Goal: Information Seeking & Learning: Learn about a topic

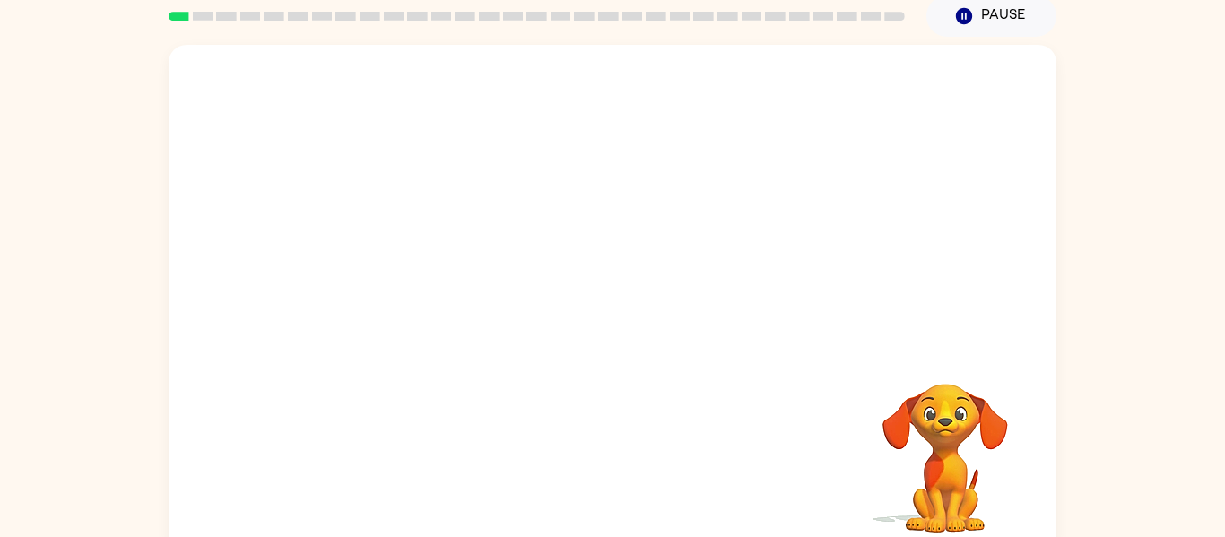
scroll to position [93, 0]
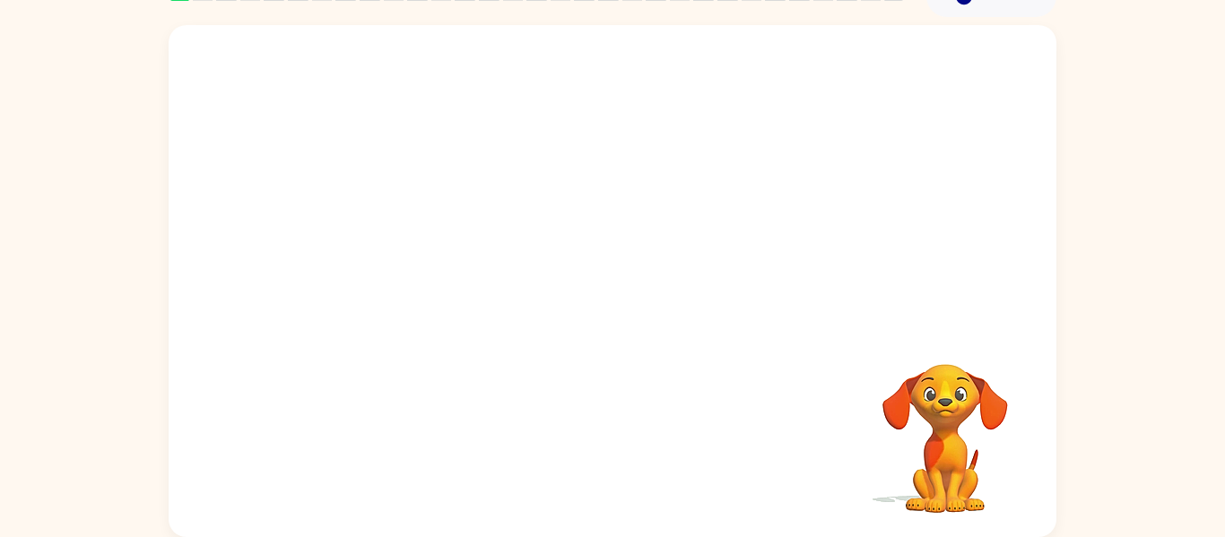
click at [961, 430] on video "Your browser must support playing .mp4 files to use Literably. Please try using…" at bounding box center [944, 425] width 179 height 179
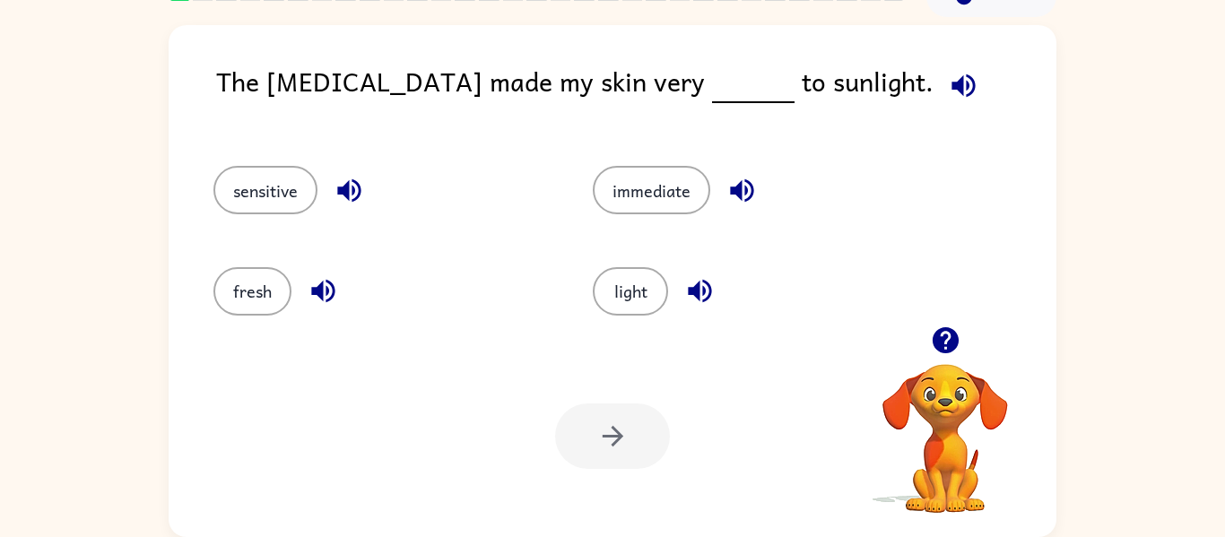
click at [949, 377] on video "Your browser must support playing .mp4 files to use Literably. Please try using…" at bounding box center [944, 425] width 179 height 179
click at [943, 341] on icon "button" at bounding box center [945, 340] width 26 height 26
click at [932, 334] on icon "button" at bounding box center [945, 340] width 31 height 31
click at [950, 335] on icon "button" at bounding box center [945, 340] width 26 height 26
click at [939, 333] on icon "button" at bounding box center [945, 340] width 26 height 26
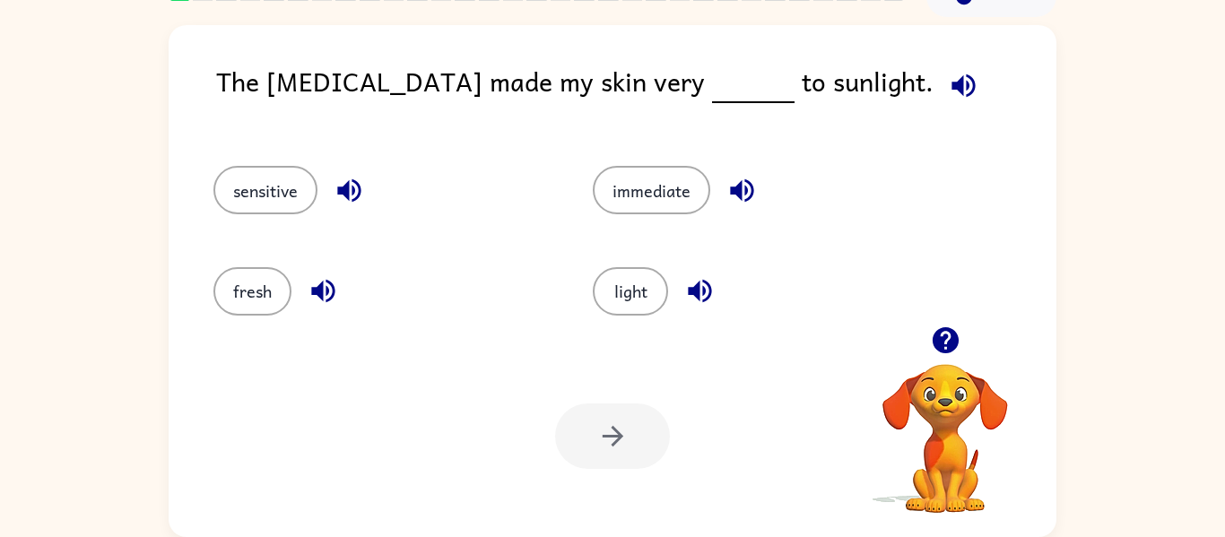
click at [947, 339] on icon "button" at bounding box center [945, 340] width 31 height 31
click at [629, 179] on button "immediate" at bounding box center [651, 190] width 117 height 48
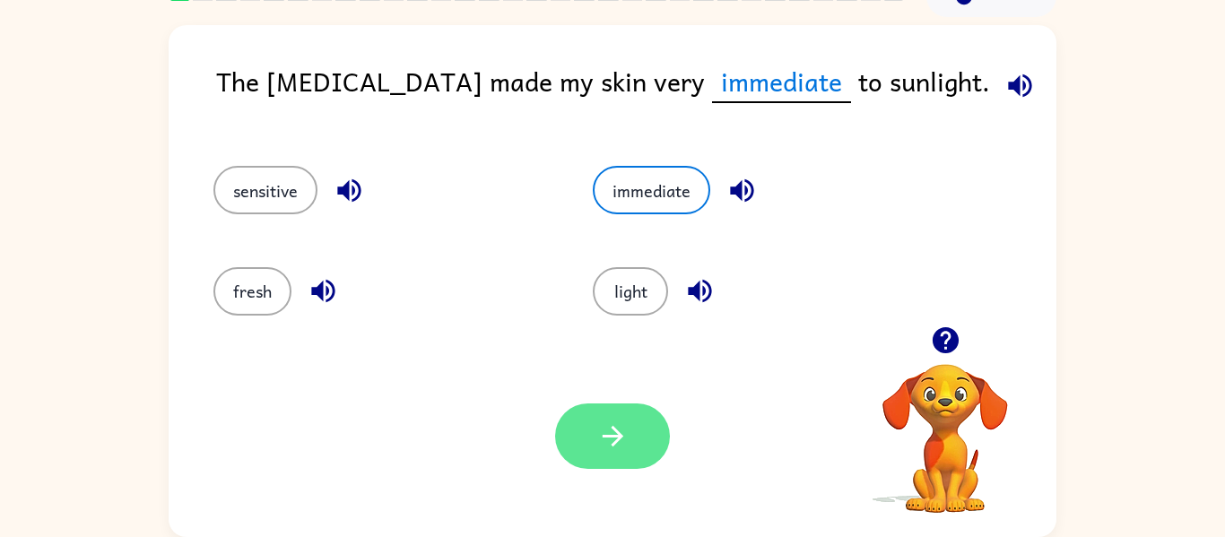
click at [634, 468] on button "button" at bounding box center [612, 435] width 115 height 65
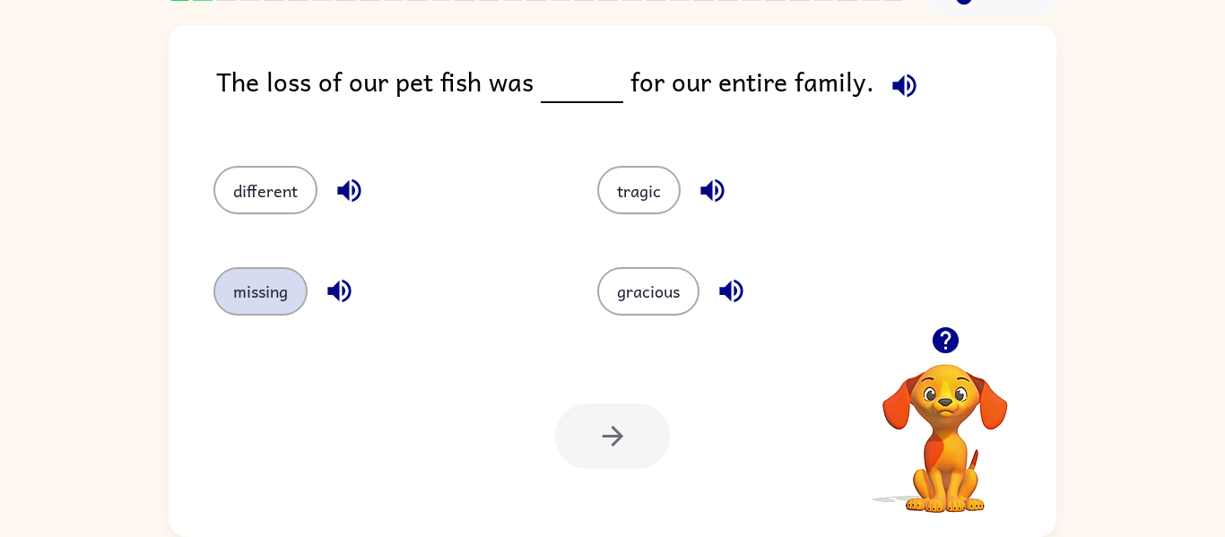
click at [280, 299] on button "missing" at bounding box center [260, 291] width 94 height 48
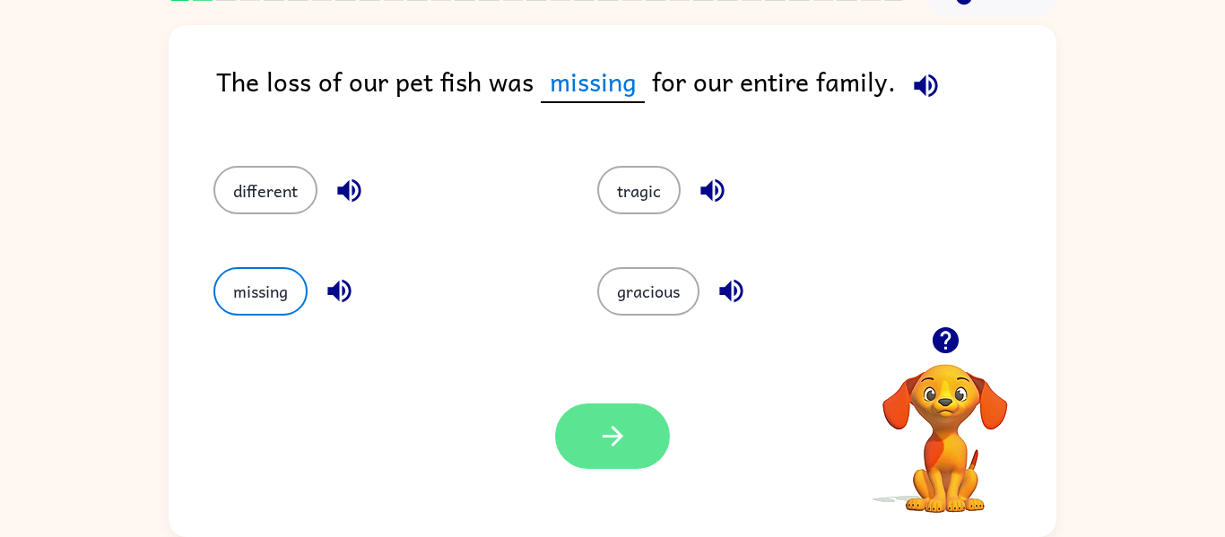
click at [643, 434] on button "button" at bounding box center [612, 435] width 115 height 65
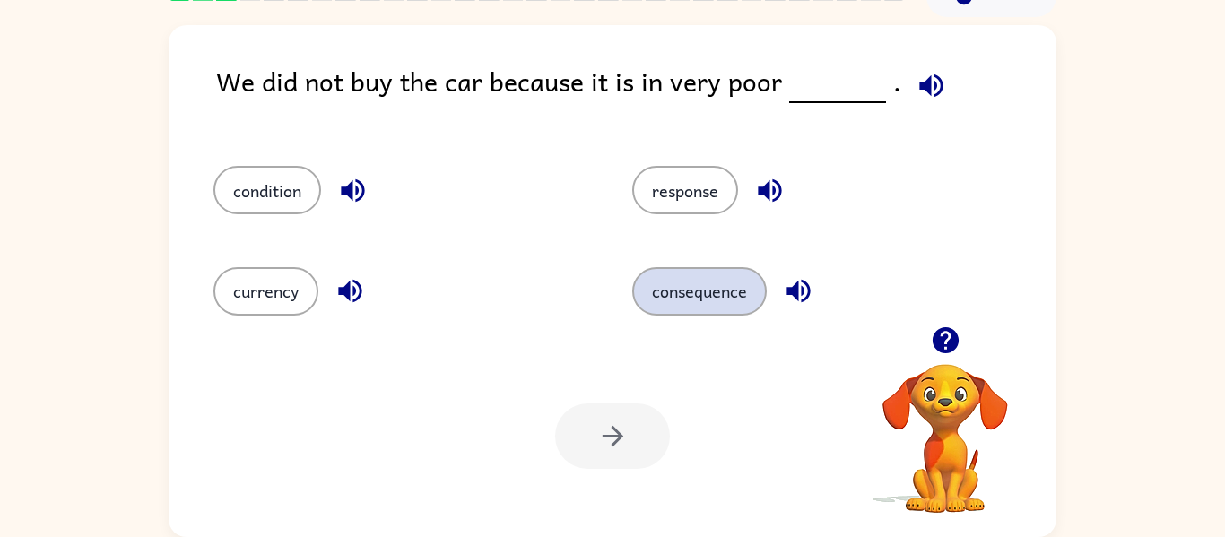
click at [674, 304] on button "consequence" at bounding box center [699, 291] width 134 height 48
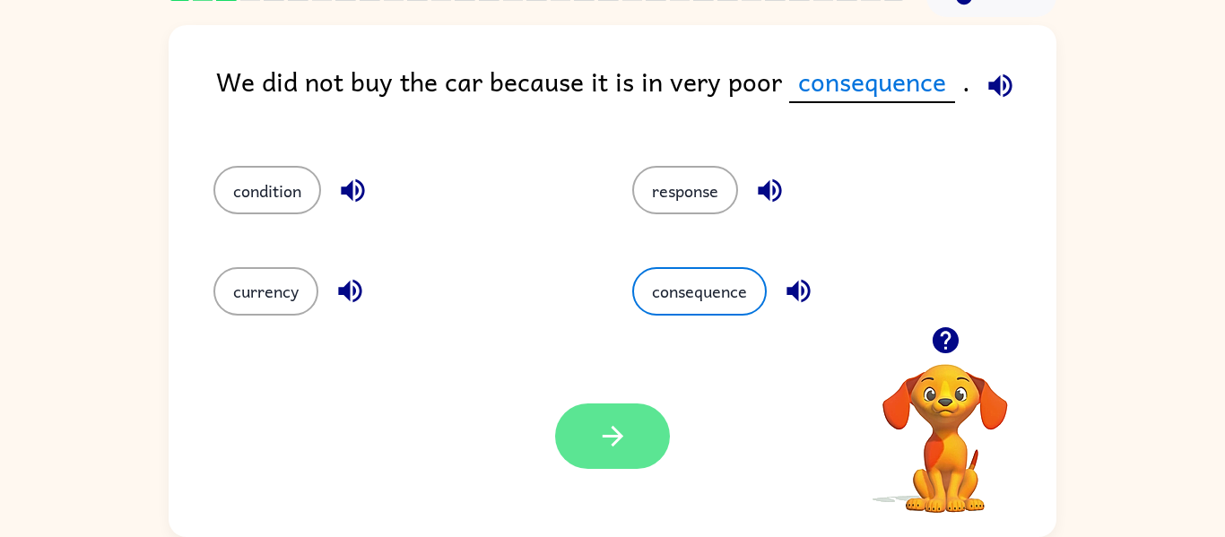
click at [615, 436] on icon "button" at bounding box center [612, 436] width 21 height 21
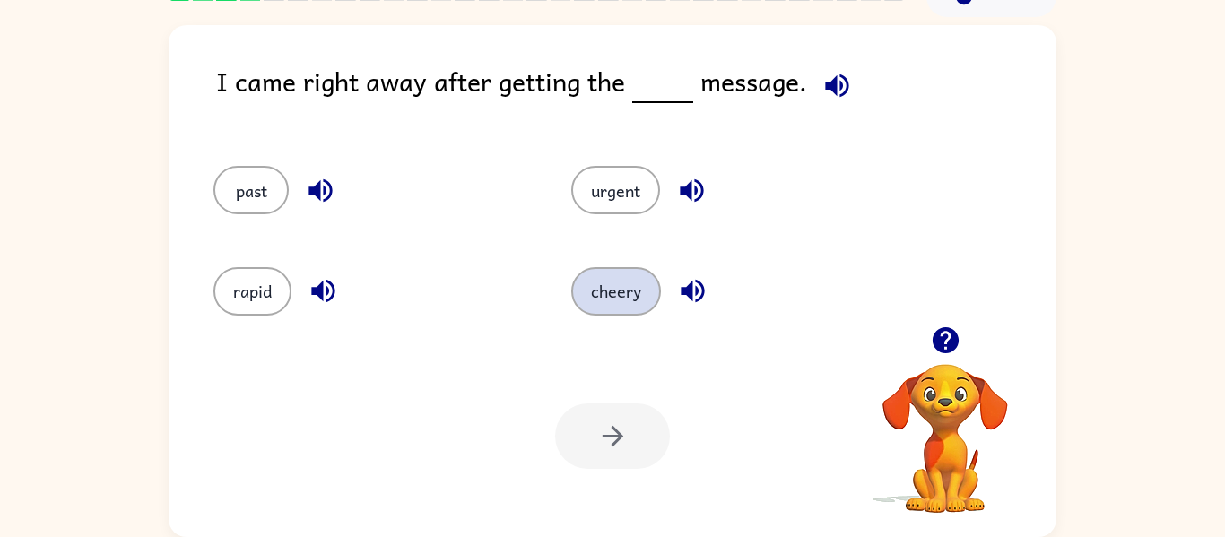
click at [635, 308] on button "cheery" at bounding box center [616, 291] width 90 height 48
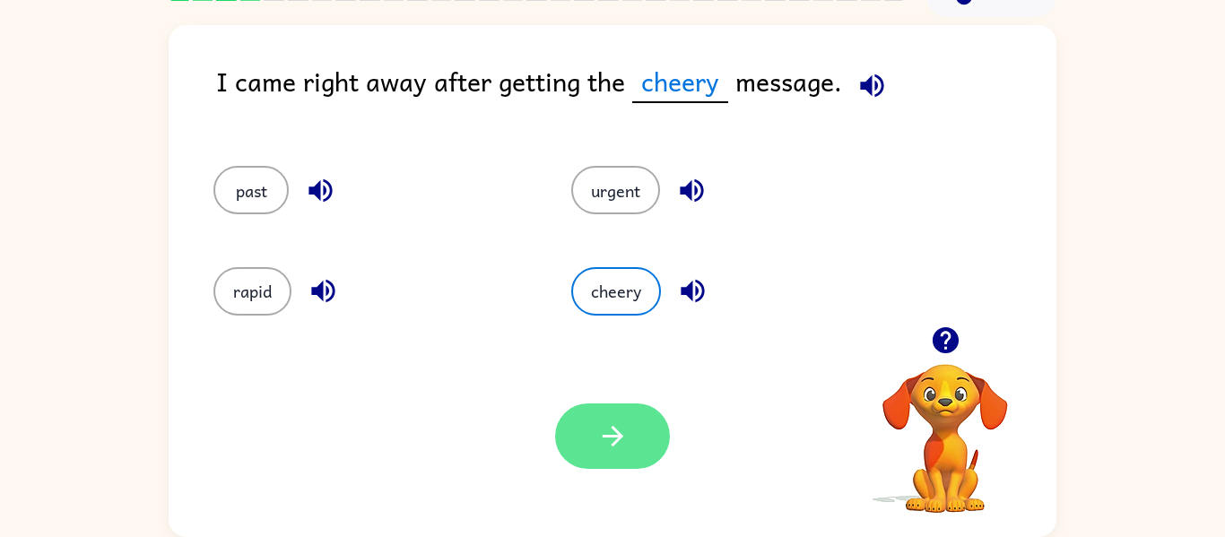
click at [654, 419] on button "button" at bounding box center [612, 435] width 115 height 65
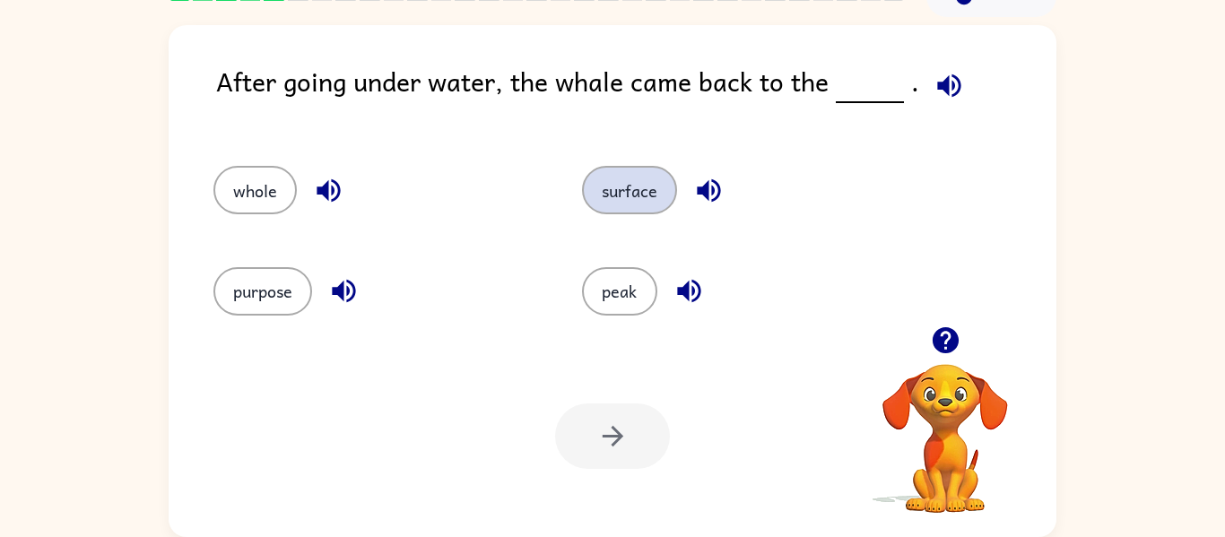
click at [637, 183] on button "surface" at bounding box center [629, 190] width 95 height 48
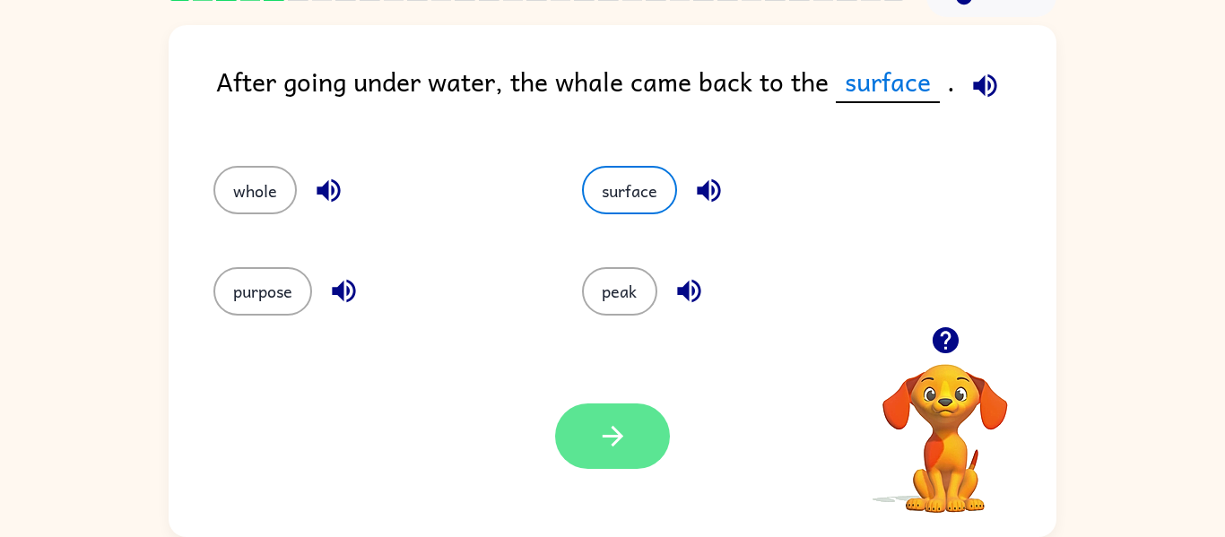
click at [613, 428] on icon "button" at bounding box center [612, 436] width 21 height 21
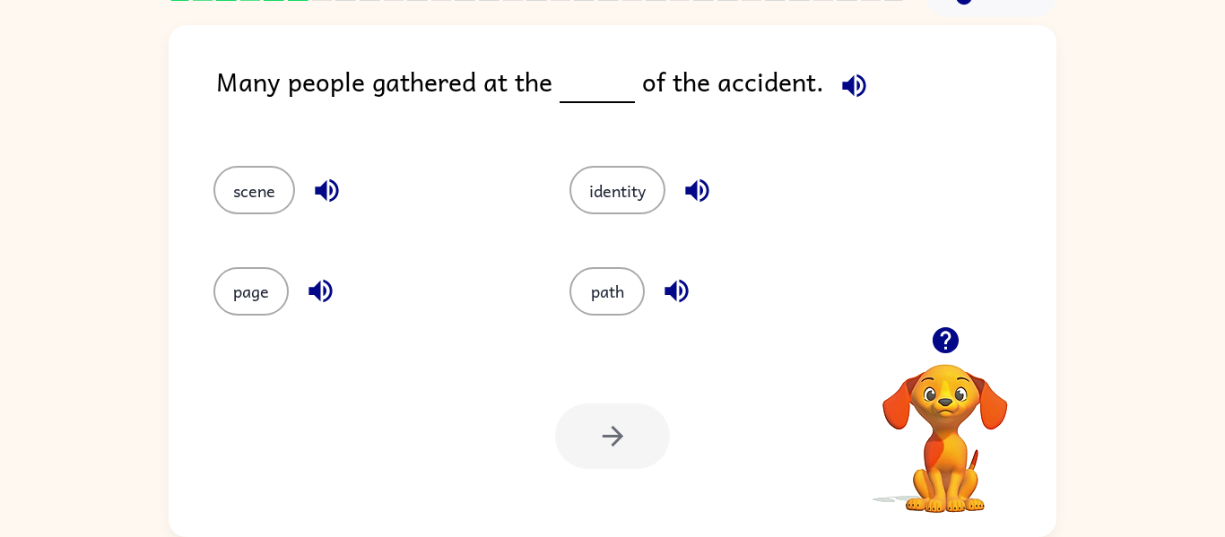
click at [614, 332] on div "path" at bounding box center [713, 283] width 356 height 100
click at [616, 288] on button "path" at bounding box center [606, 291] width 75 height 48
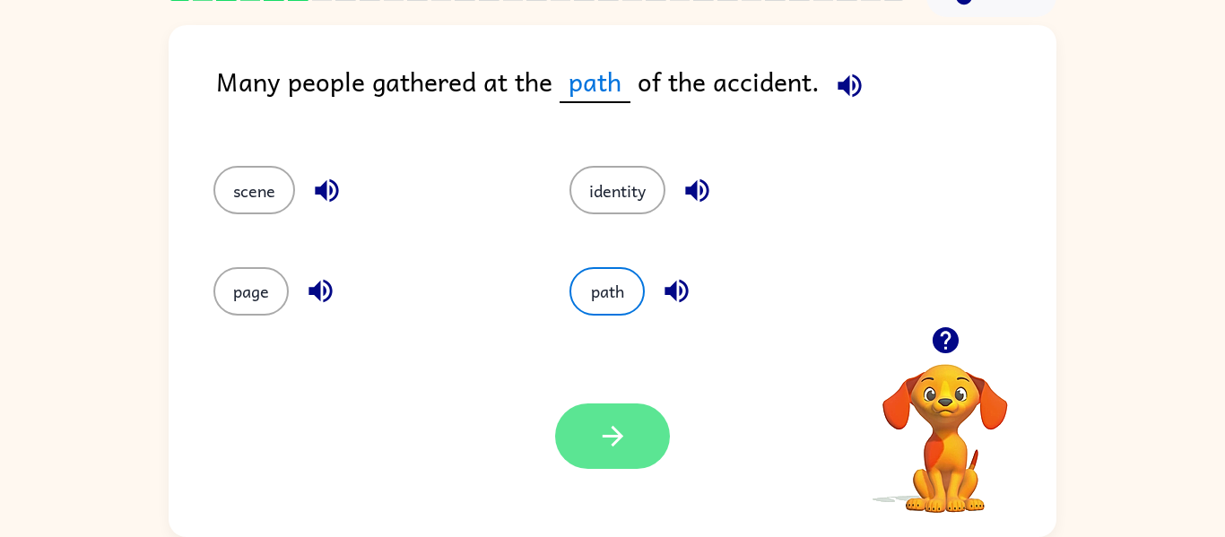
click at [606, 460] on button "button" at bounding box center [612, 435] width 115 height 65
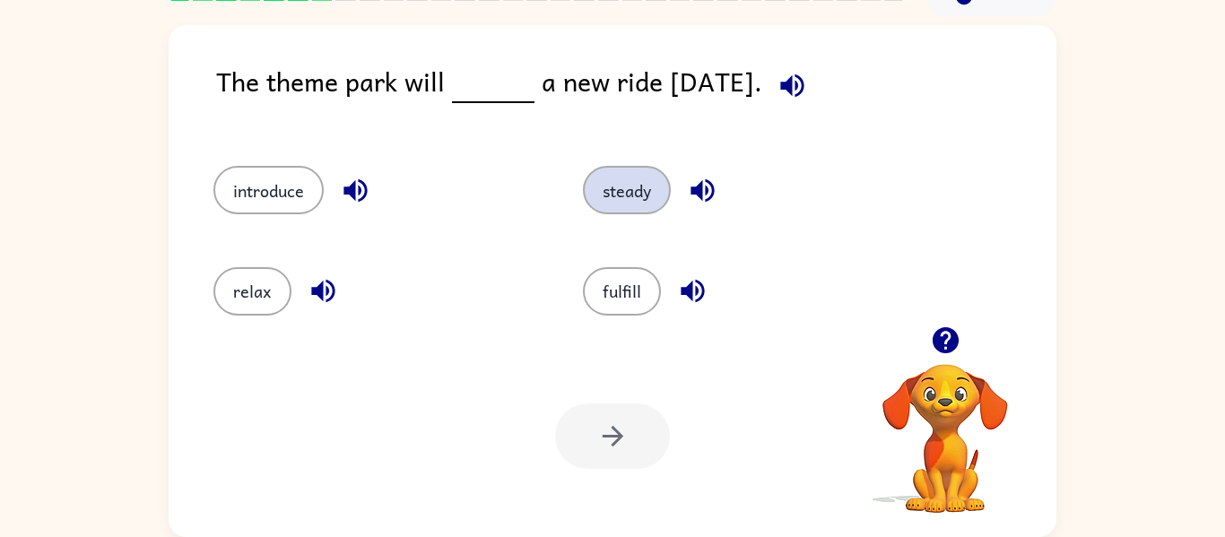
click at [615, 194] on button "steady" at bounding box center [627, 190] width 88 height 48
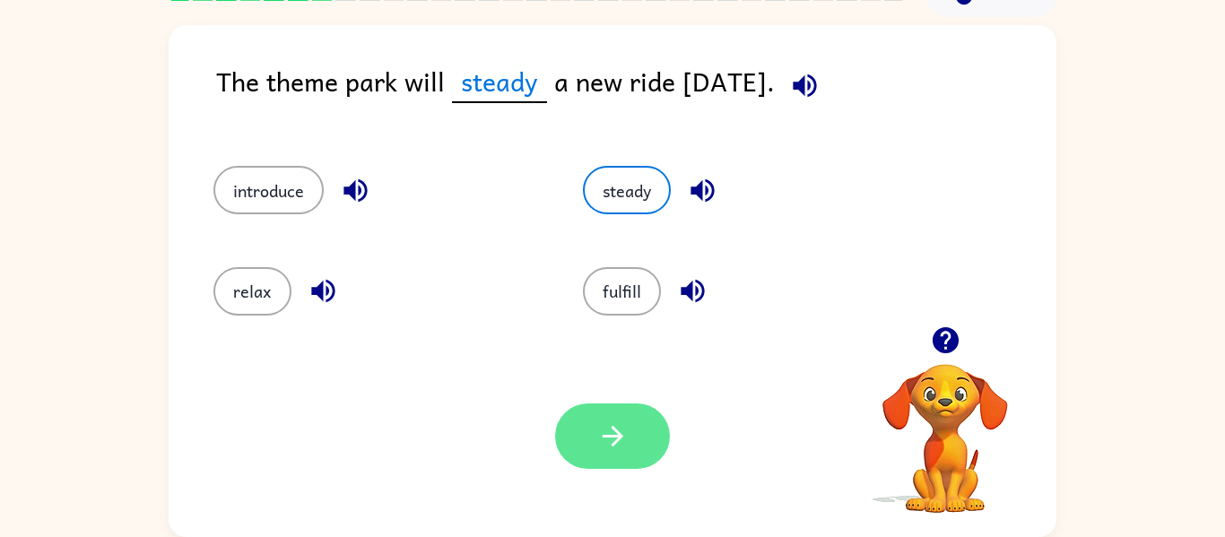
click at [605, 435] on icon "button" at bounding box center [612, 436] width 21 height 21
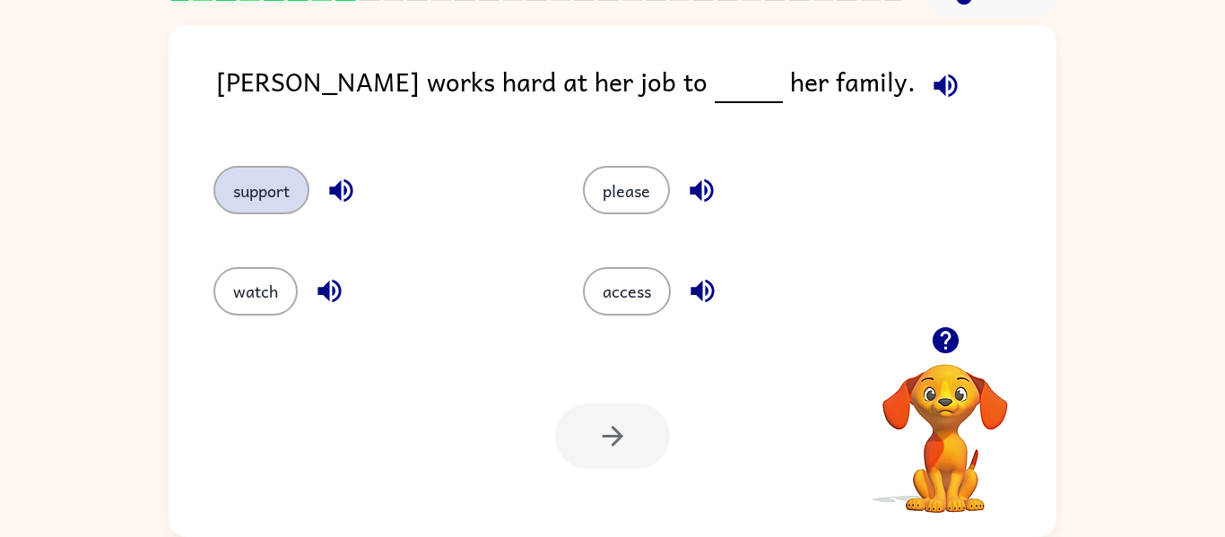
click at [270, 190] on button "support" at bounding box center [261, 190] width 96 height 48
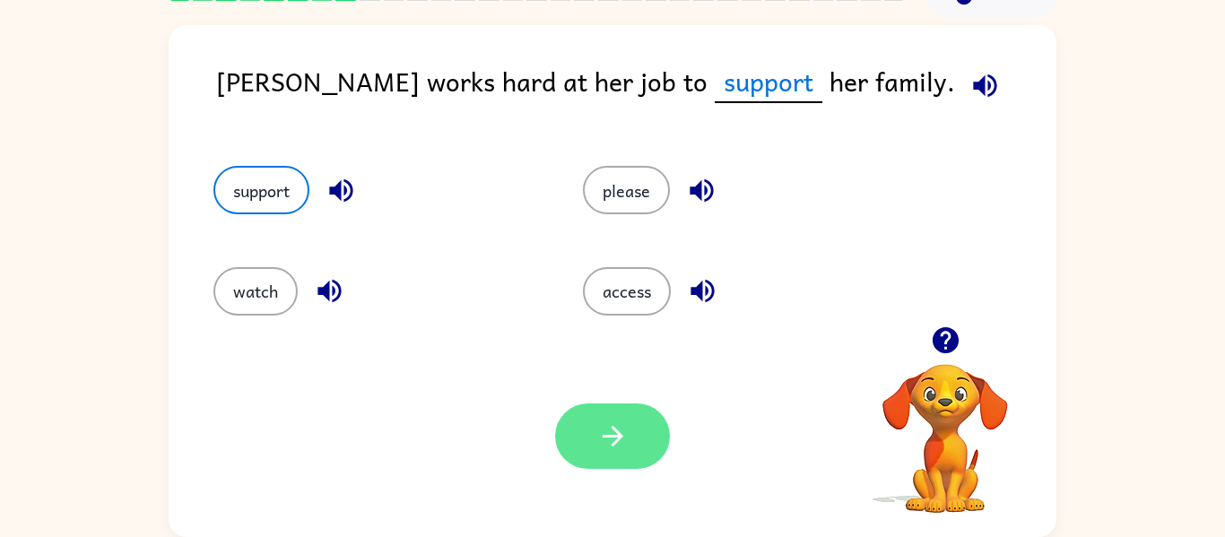
click at [622, 445] on icon "button" at bounding box center [612, 436] width 31 height 31
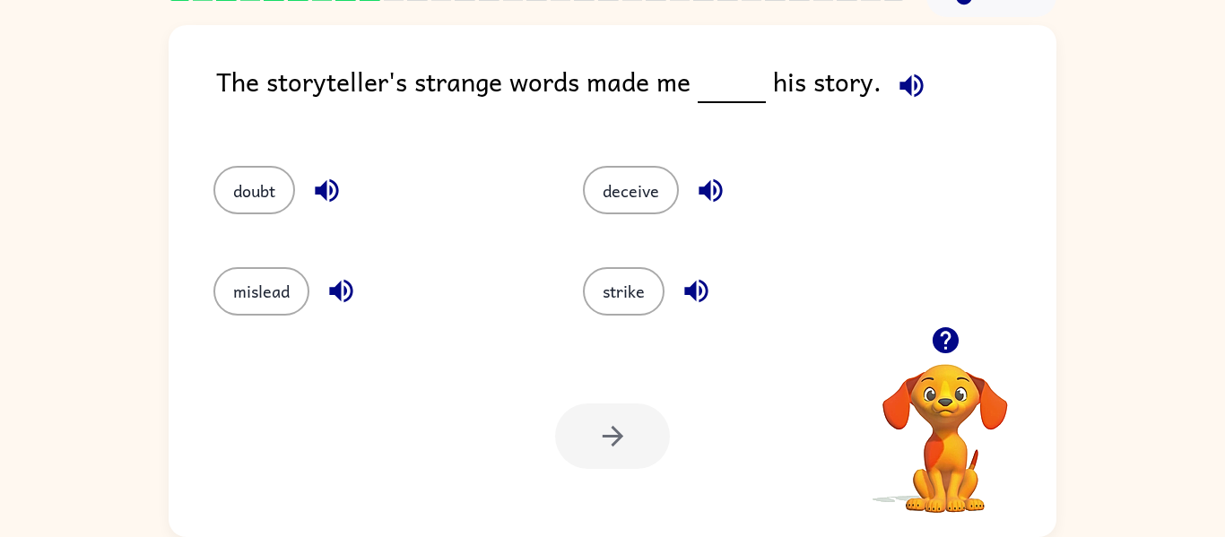
click at [620, 316] on div "strike" at bounding box center [733, 283] width 369 height 100
click at [616, 302] on button "strike" at bounding box center [624, 291] width 82 height 48
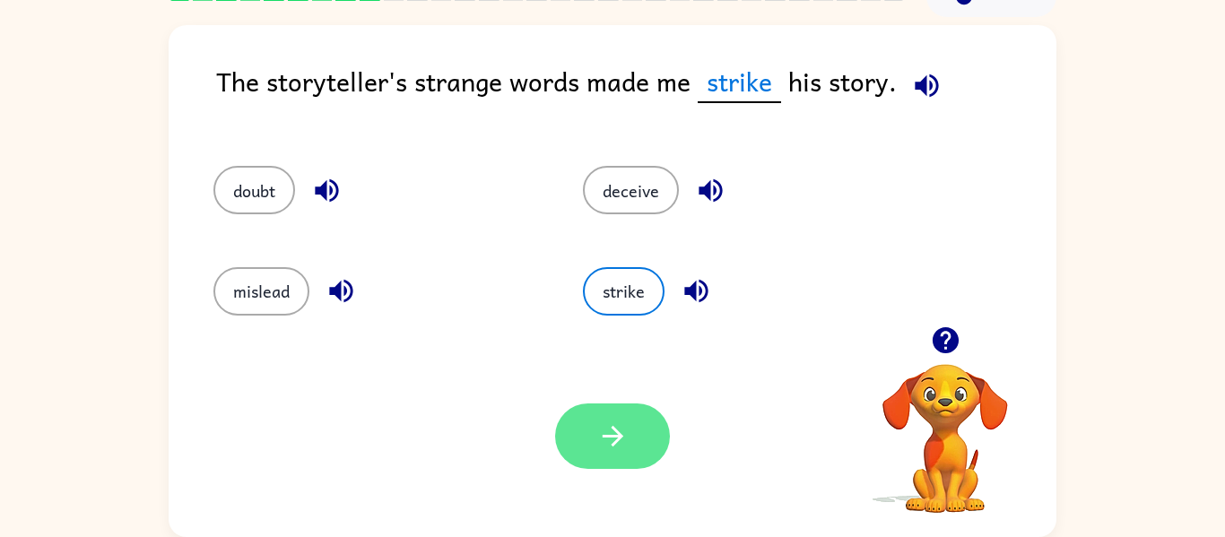
click at [645, 455] on button "button" at bounding box center [612, 435] width 115 height 65
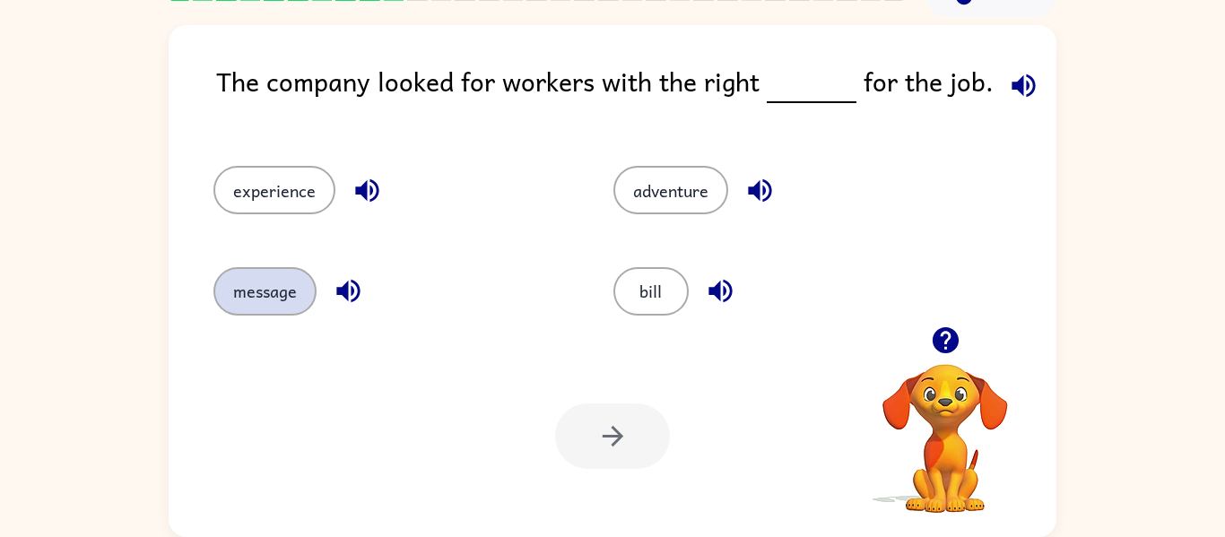
click at [265, 285] on button "message" at bounding box center [264, 291] width 103 height 48
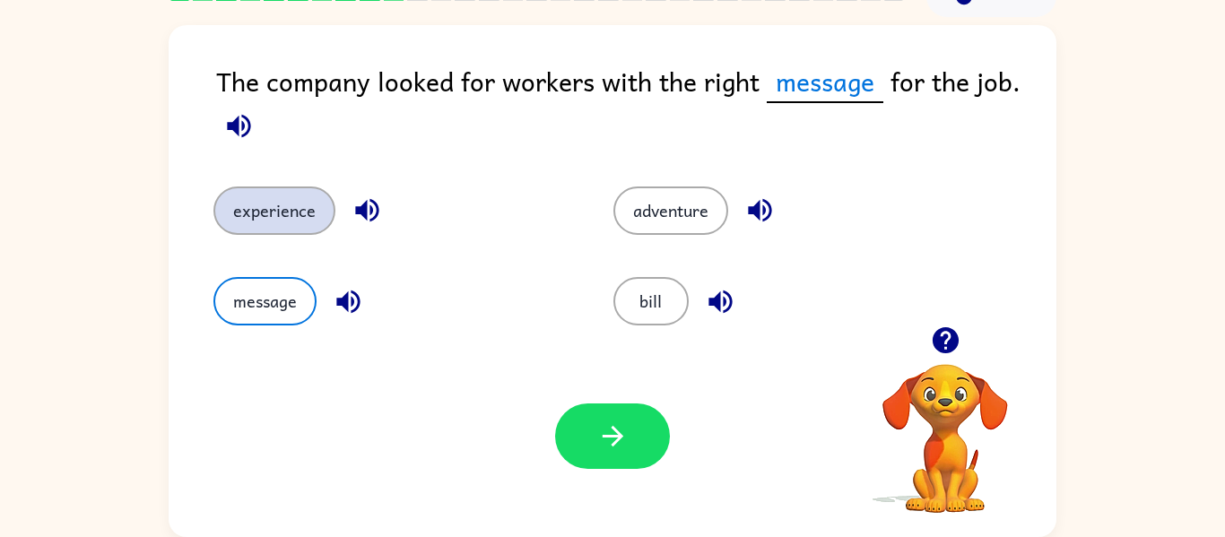
click at [289, 212] on button "experience" at bounding box center [274, 210] width 122 height 48
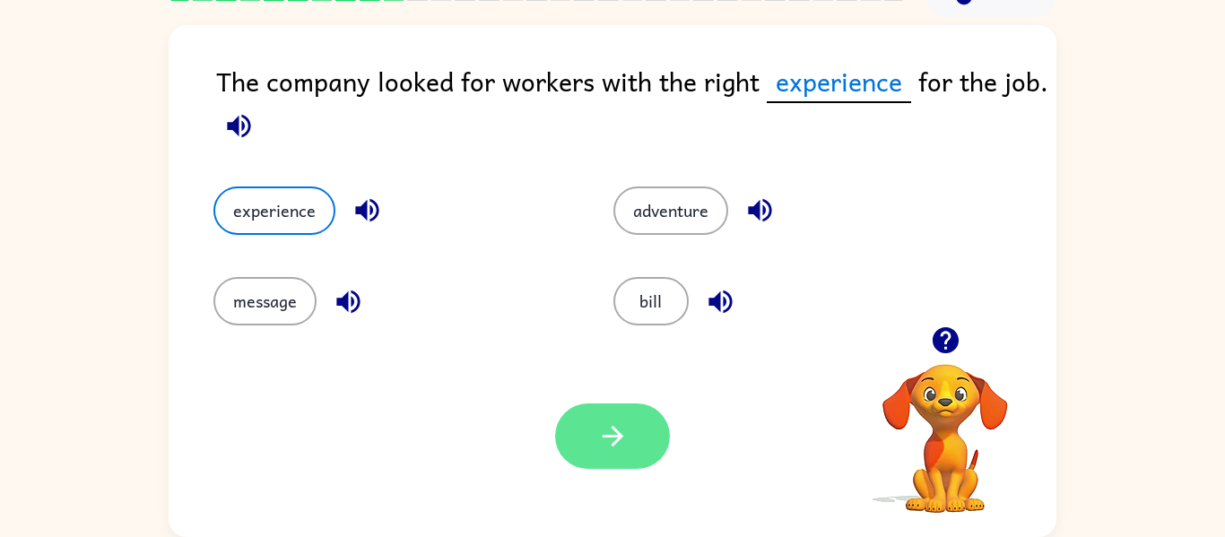
click at [589, 450] on button "button" at bounding box center [612, 435] width 115 height 65
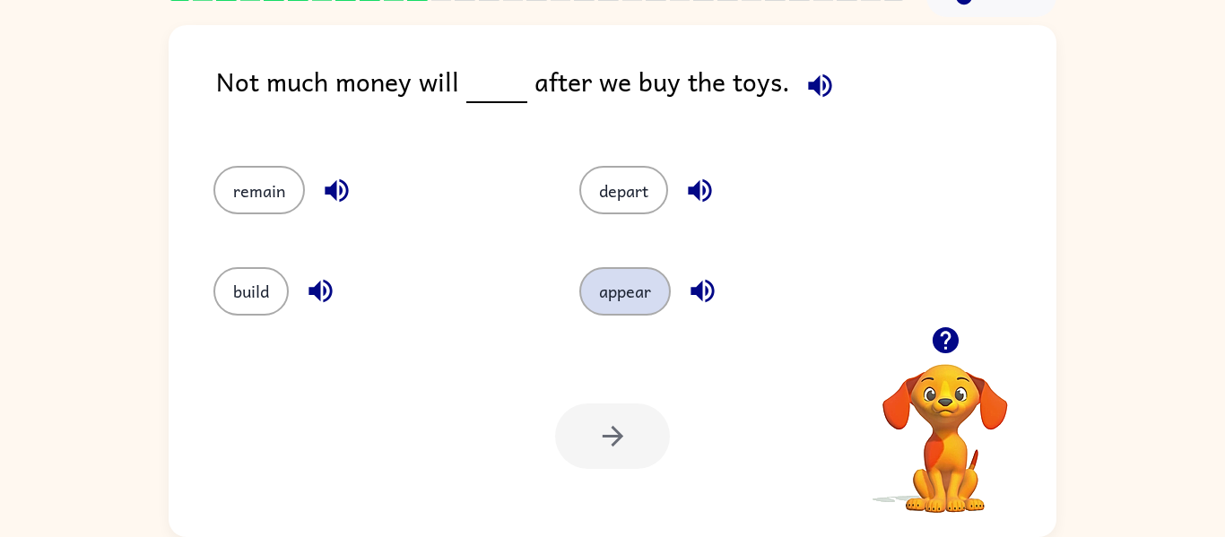
click at [640, 295] on button "appear" at bounding box center [624, 291] width 91 height 48
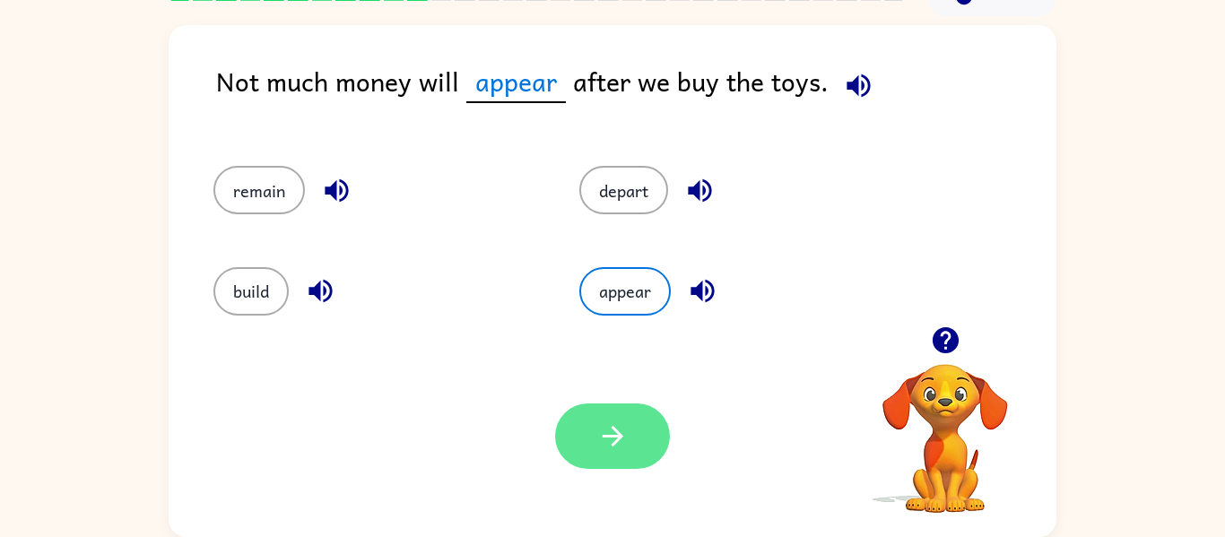
click at [615, 422] on icon "button" at bounding box center [612, 436] width 31 height 31
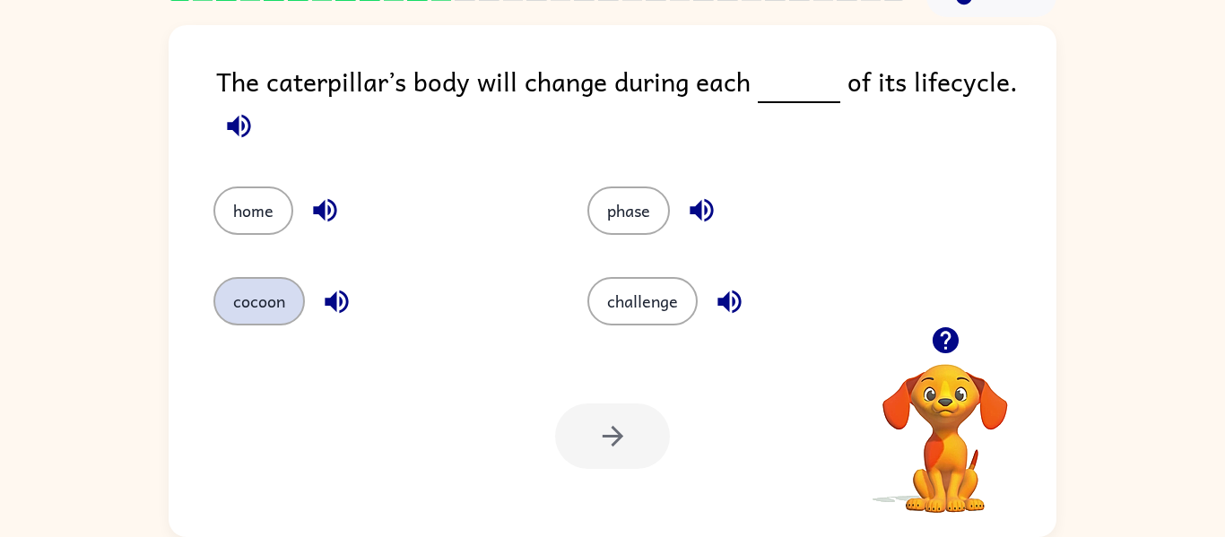
click at [269, 277] on button "cocoon" at bounding box center [258, 301] width 91 height 48
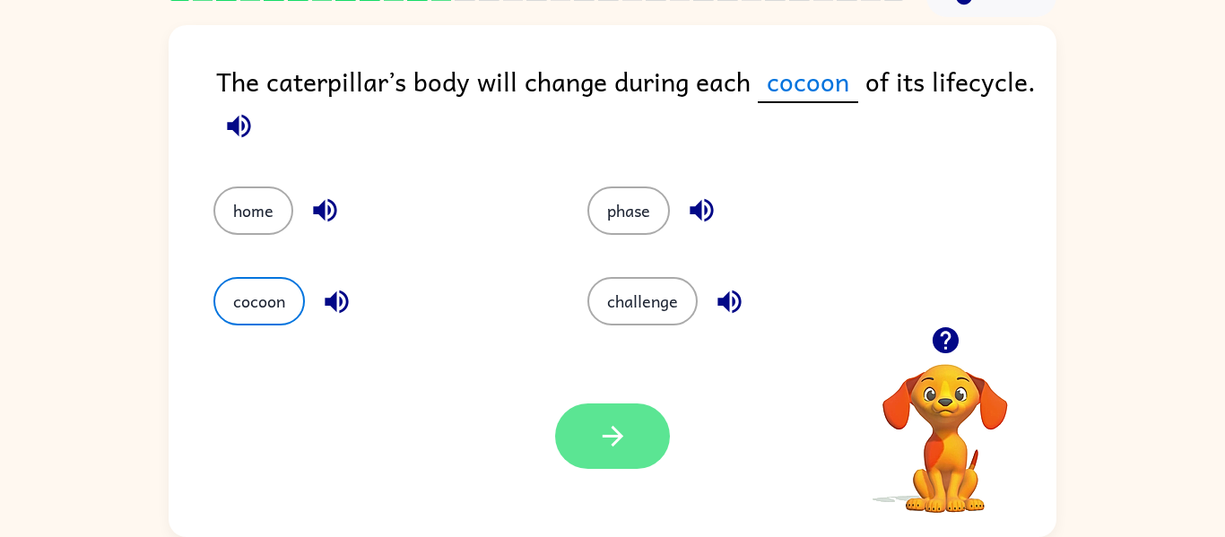
click at [573, 450] on button "button" at bounding box center [612, 435] width 115 height 65
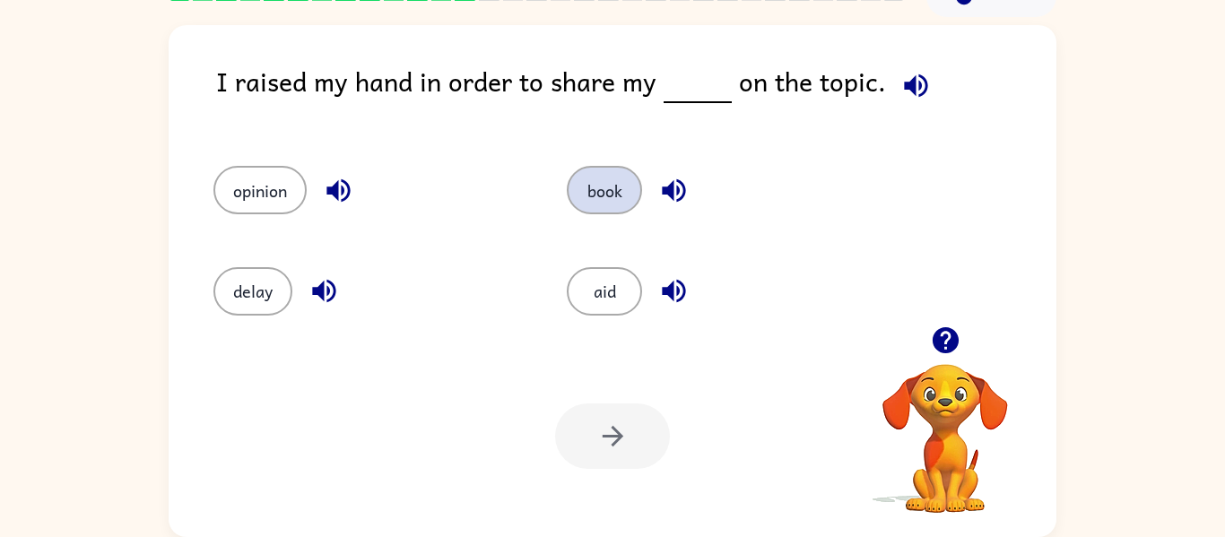
click at [624, 192] on button "book" at bounding box center [604, 190] width 75 height 48
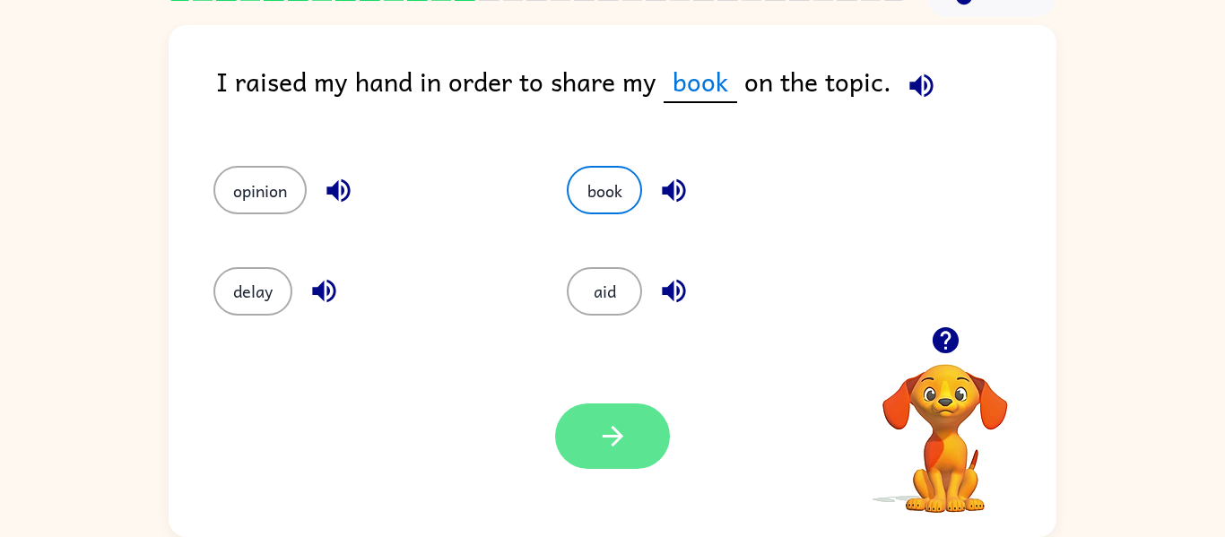
click at [643, 463] on button "button" at bounding box center [612, 435] width 115 height 65
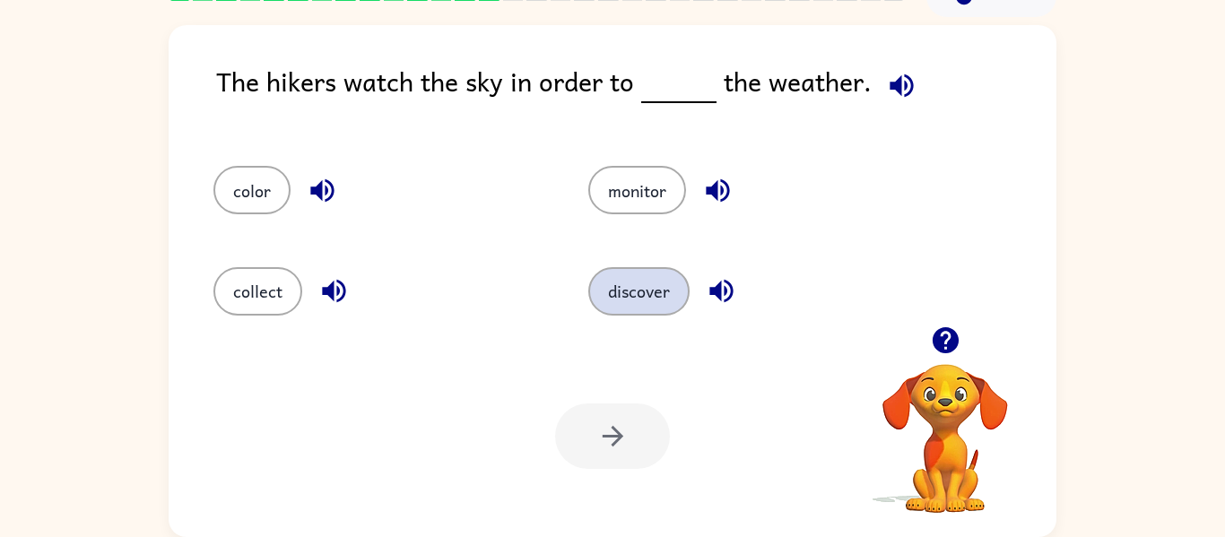
click at [619, 295] on button "discover" at bounding box center [638, 291] width 101 height 48
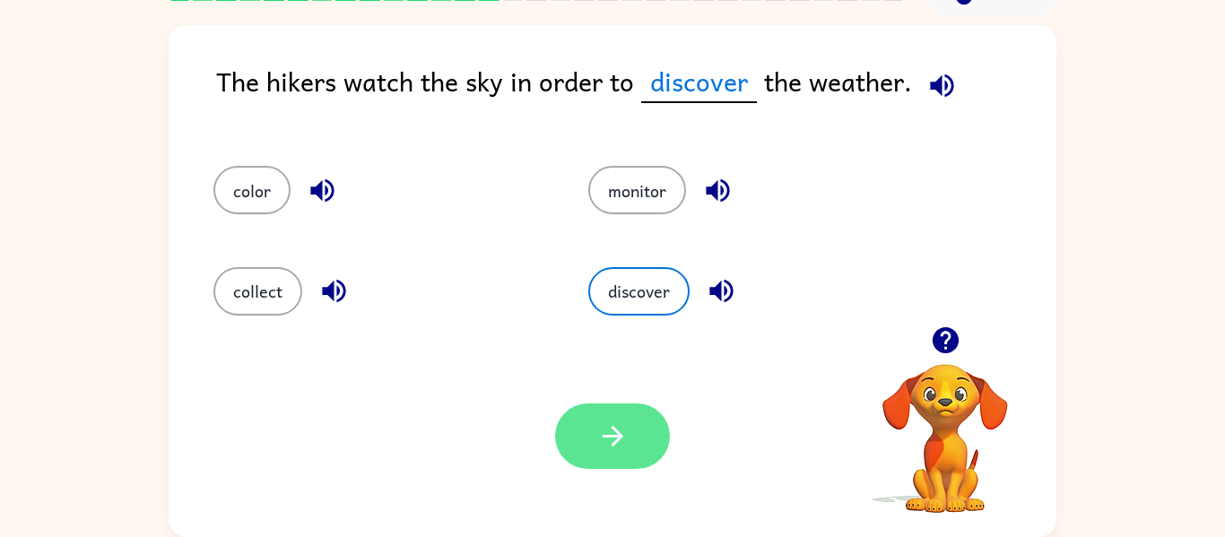
click at [606, 445] on icon "button" at bounding box center [612, 436] width 31 height 31
click at [606, 445] on div at bounding box center [612, 435] width 115 height 65
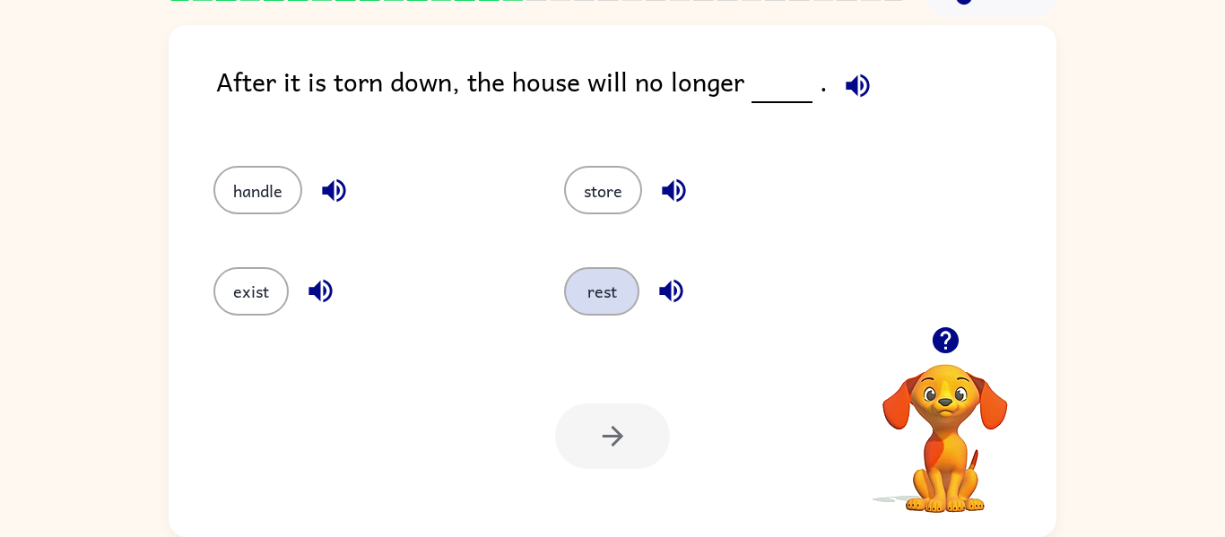
click at [590, 288] on button "rest" at bounding box center [601, 291] width 75 height 48
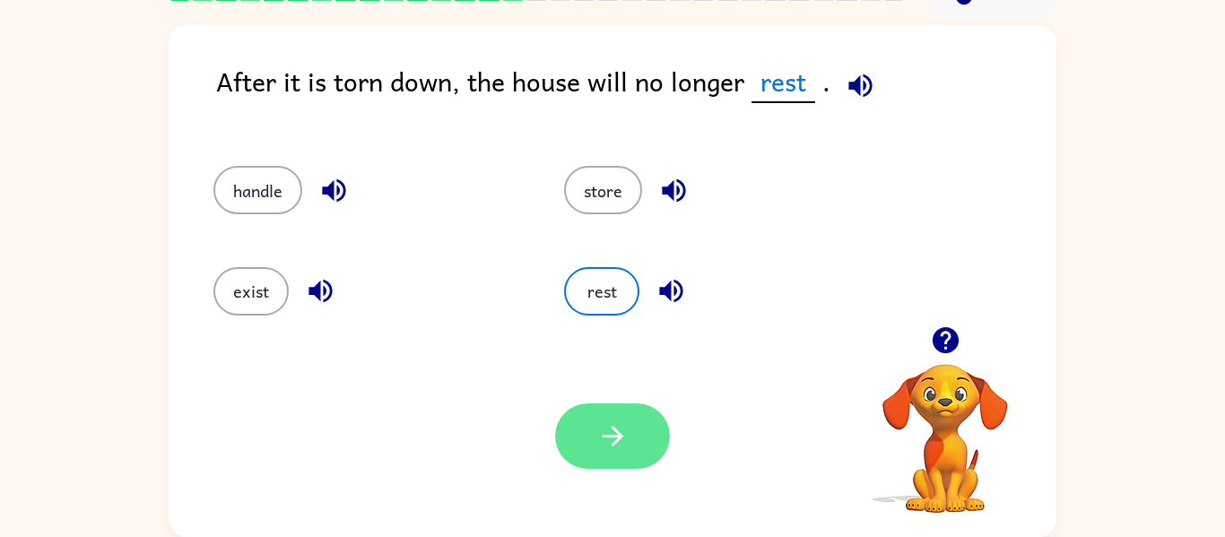
click at [620, 404] on button "button" at bounding box center [612, 435] width 115 height 65
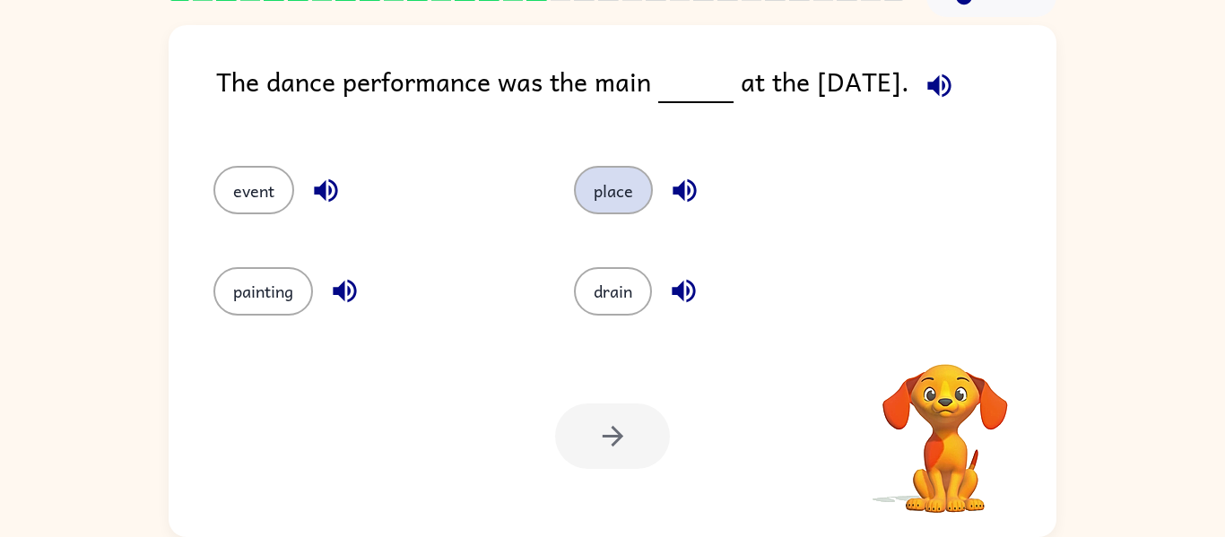
click at [604, 195] on button "place" at bounding box center [613, 190] width 79 height 48
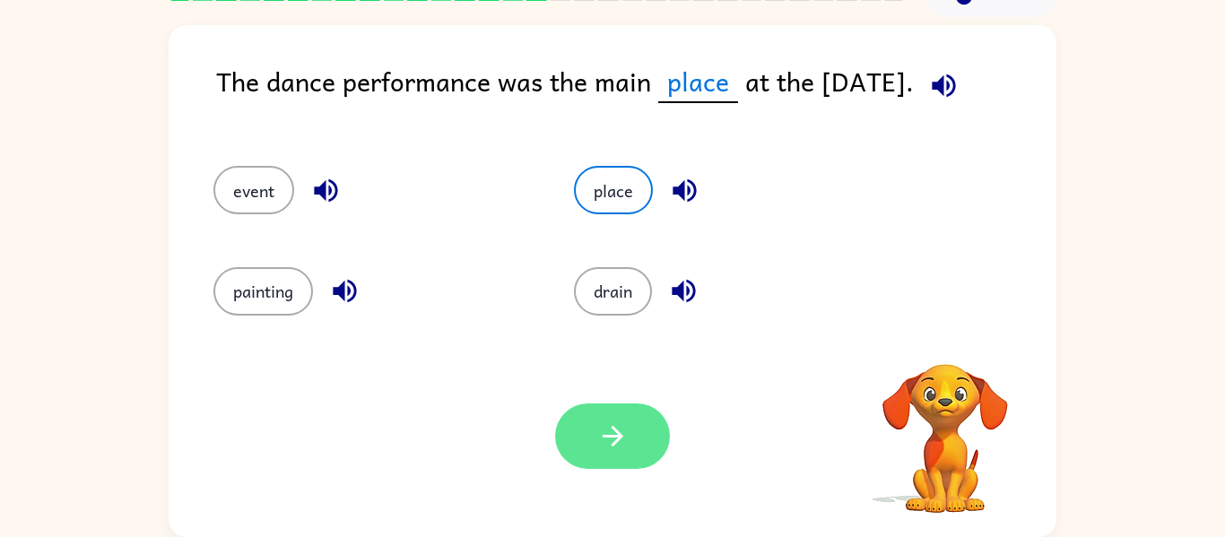
click at [654, 441] on button "button" at bounding box center [612, 435] width 115 height 65
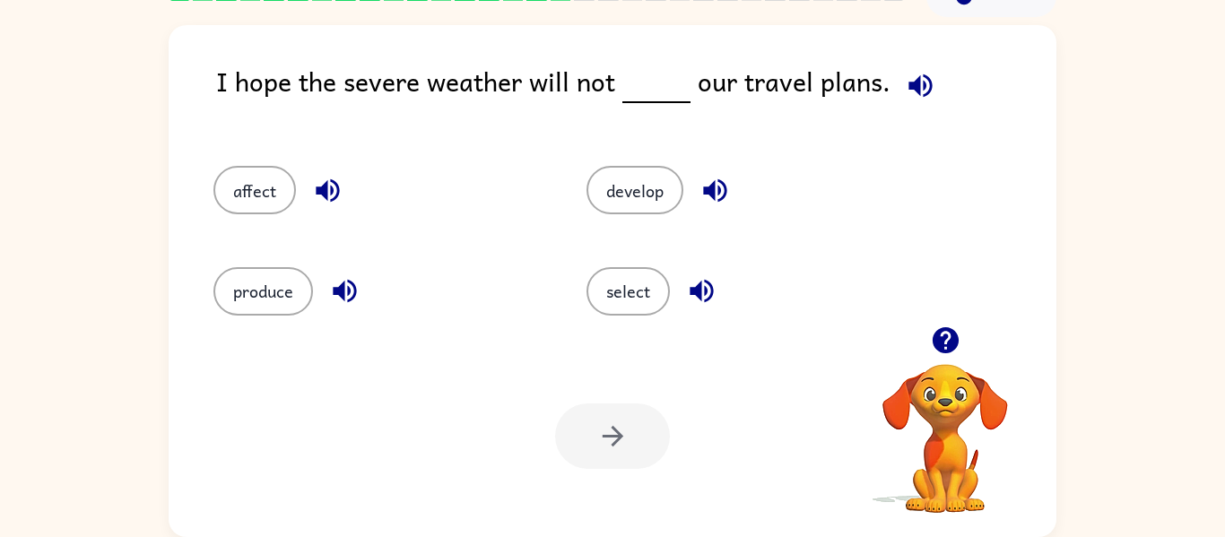
click at [251, 325] on div "produce" at bounding box center [365, 283] width 373 height 100
click at [260, 280] on button "produce" at bounding box center [263, 291] width 100 height 48
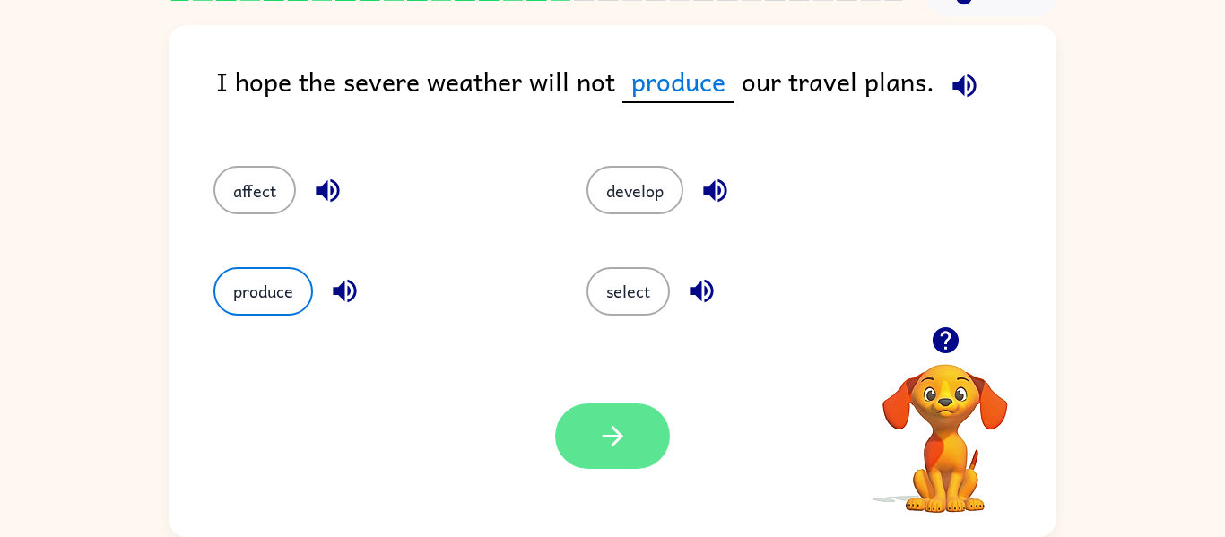
click at [606, 408] on button "button" at bounding box center [612, 435] width 115 height 65
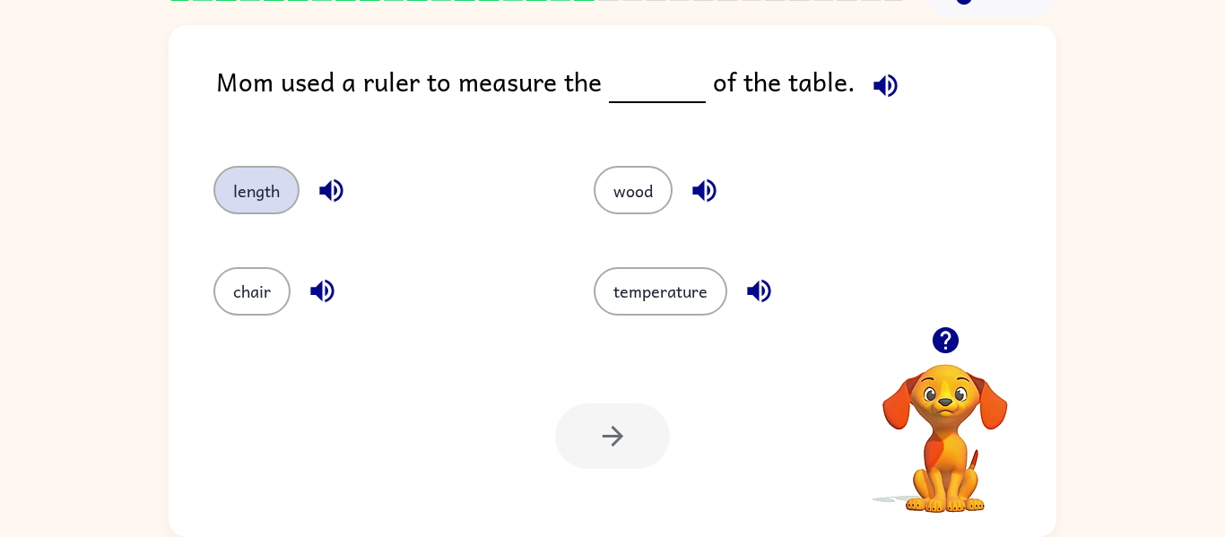
click at [289, 184] on button "length" at bounding box center [256, 190] width 86 height 48
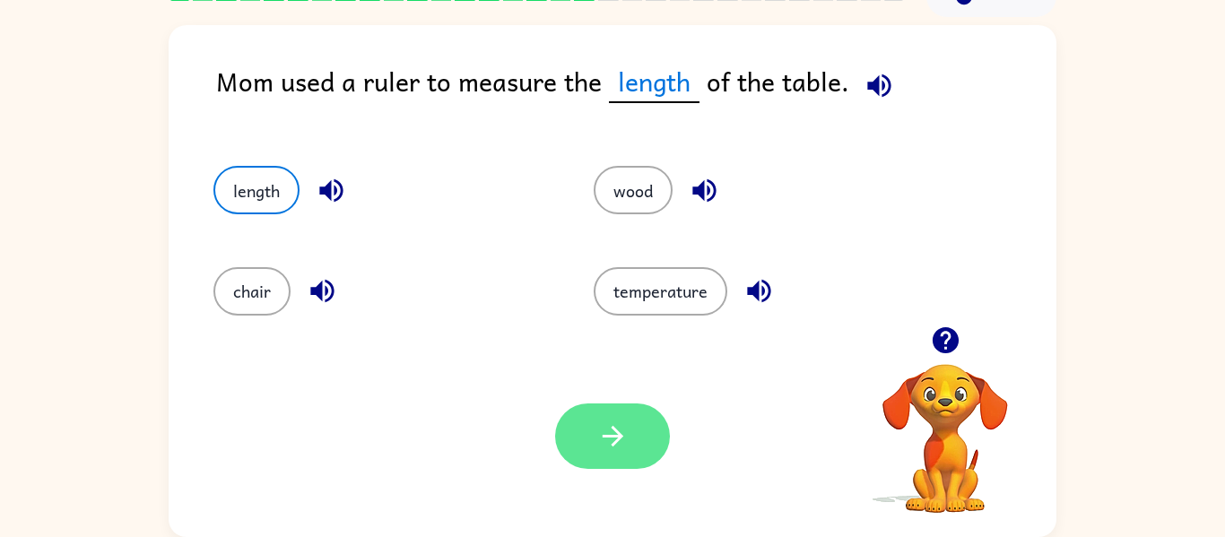
click at [595, 420] on button "button" at bounding box center [612, 435] width 115 height 65
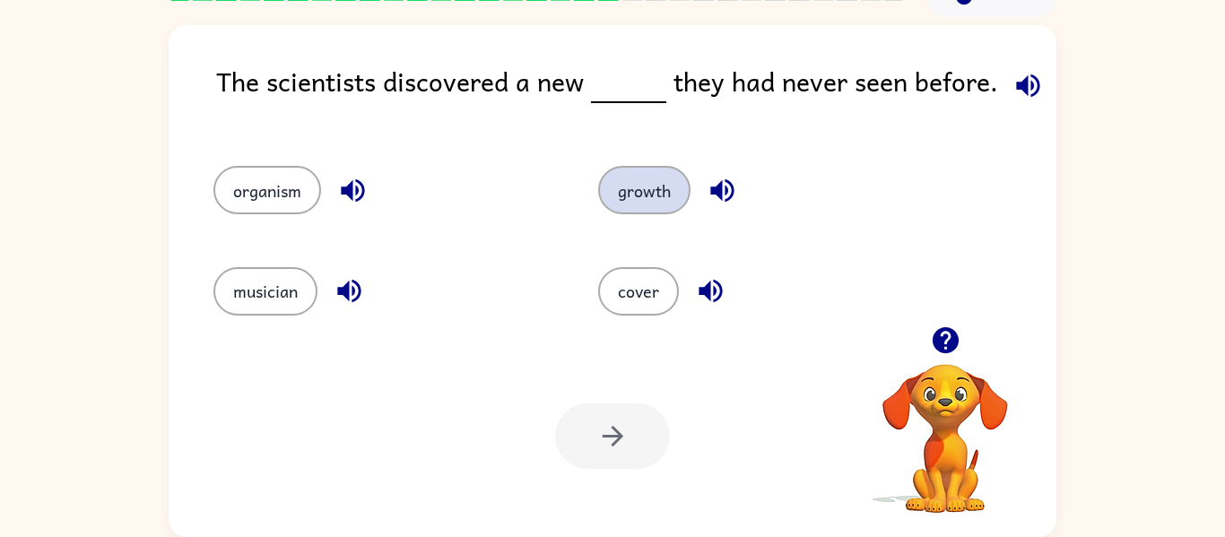
click at [618, 177] on button "growth" at bounding box center [644, 190] width 92 height 48
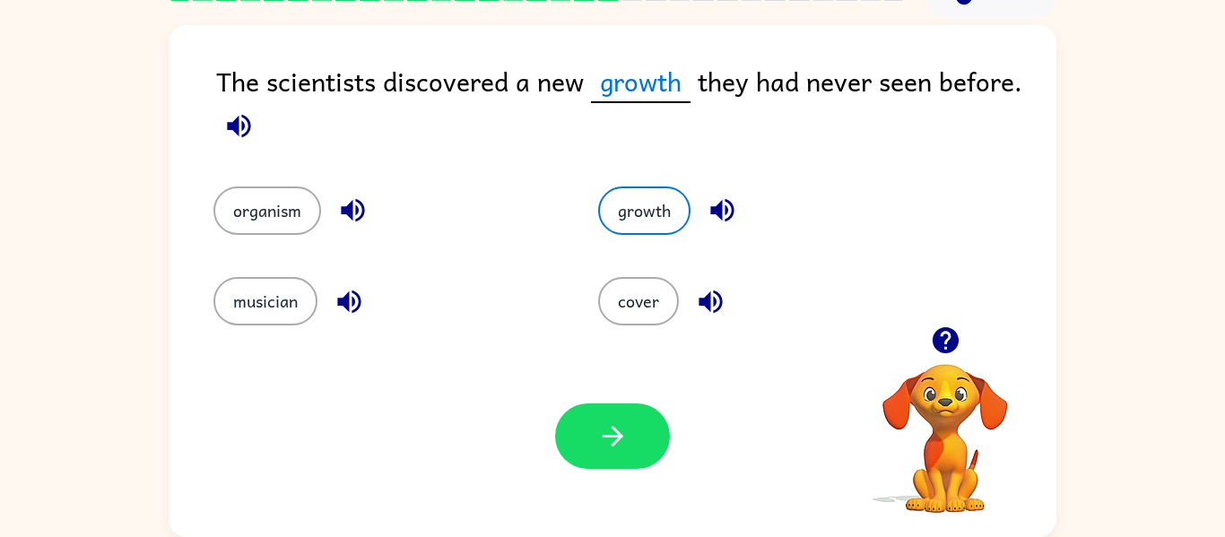
click at [595, 395] on div "Your browser must support playing .mp4 files to use Literably. Please try using…" at bounding box center [613, 436] width 888 height 202
click at [602, 405] on button "button" at bounding box center [612, 435] width 115 height 65
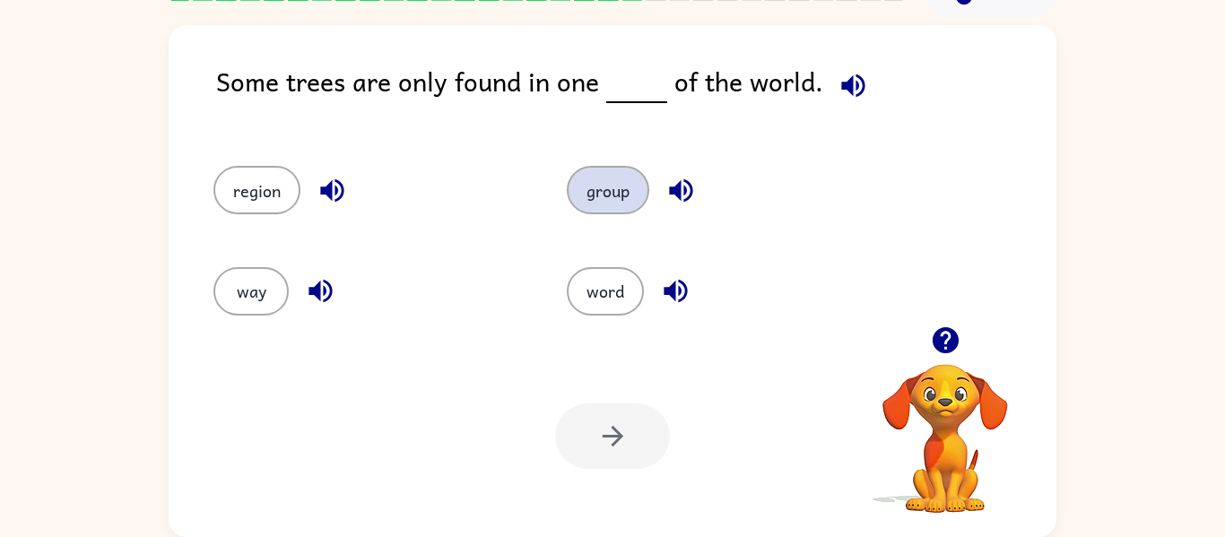
click at [594, 197] on button "group" at bounding box center [608, 190] width 82 height 48
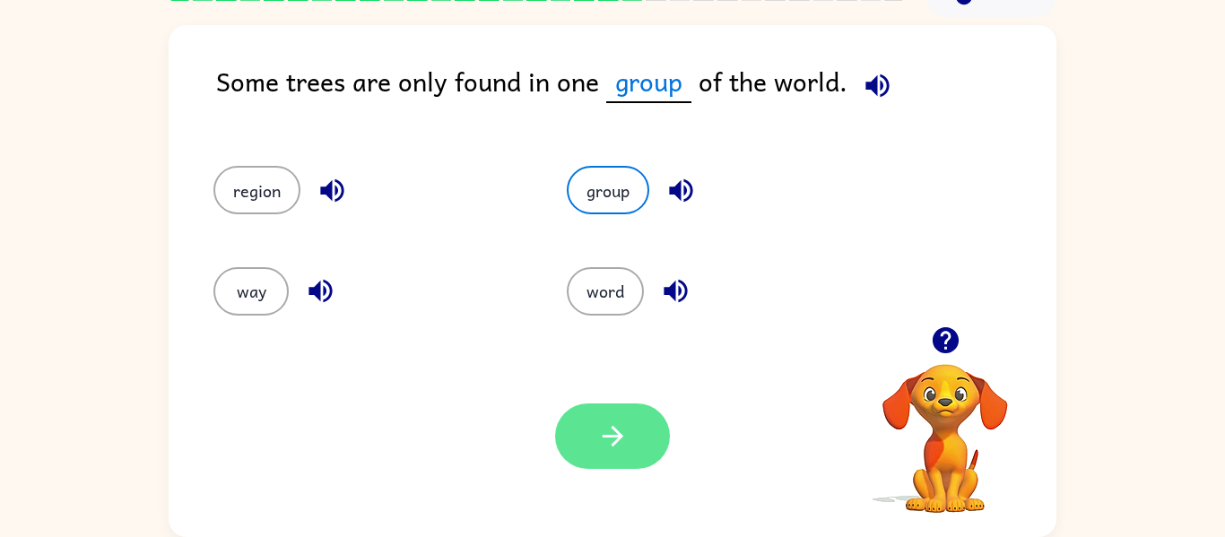
click at [590, 434] on button "button" at bounding box center [612, 435] width 115 height 65
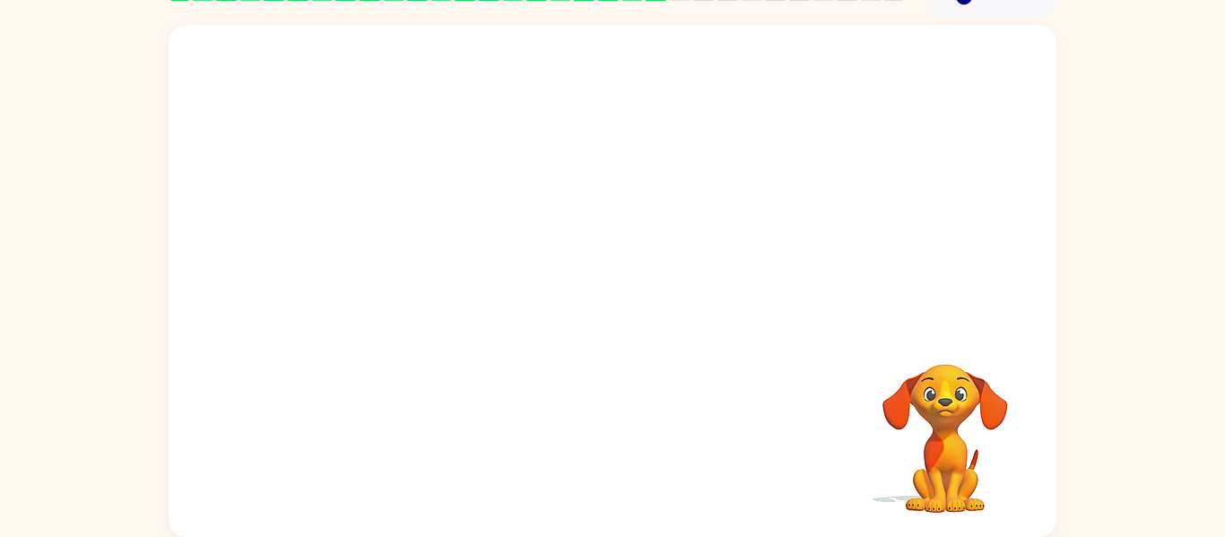
click at [590, 434] on div "Your browser must support playing .mp4 files to use Literably. Please try using…" at bounding box center [613, 281] width 888 height 512
click at [435, 264] on video "Your browser must support playing .mp4 files to use Literably. Please try using…" at bounding box center [613, 175] width 888 height 301
click at [448, 272] on video "Your browser must support playing .mp4 files to use Literably. Please try using…" at bounding box center [613, 175] width 888 height 301
click at [613, 290] on div at bounding box center [612, 289] width 115 height 65
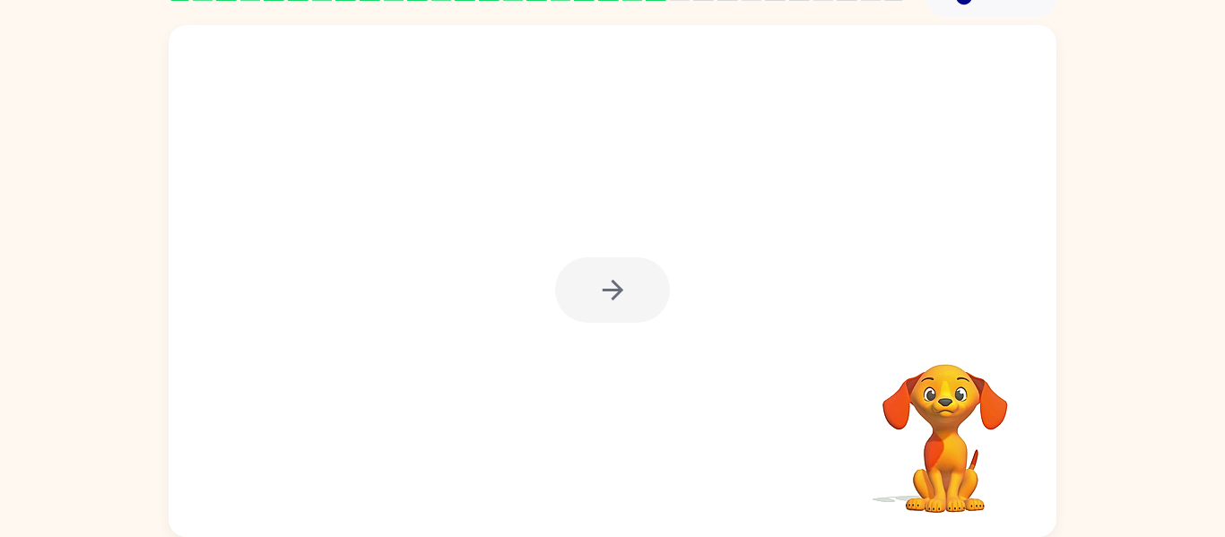
click at [613, 290] on div at bounding box center [612, 289] width 115 height 65
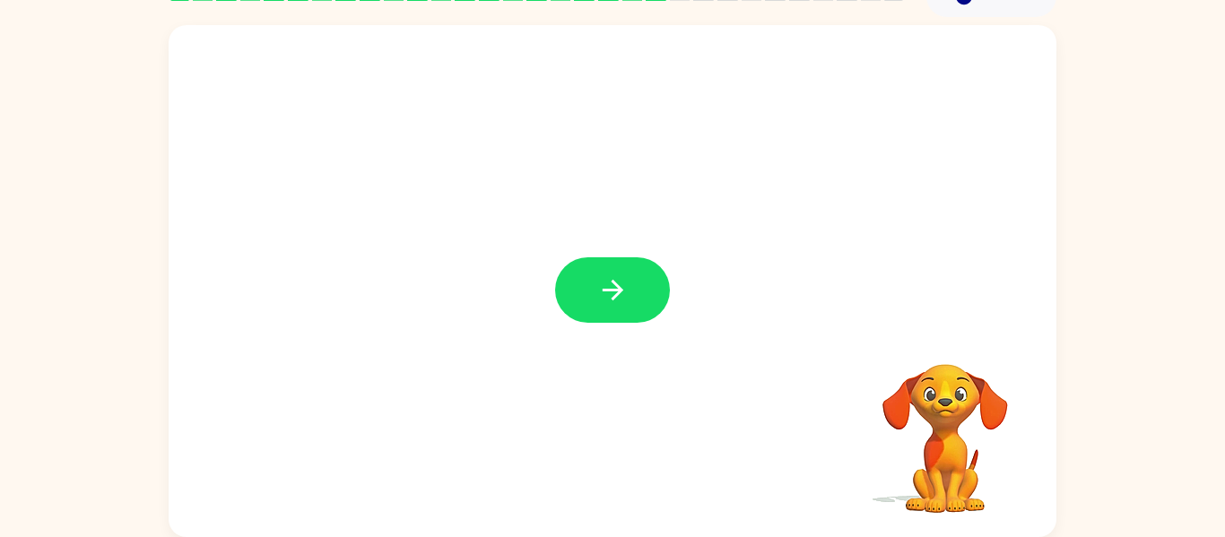
click at [613, 290] on icon "button" at bounding box center [612, 290] width 21 height 21
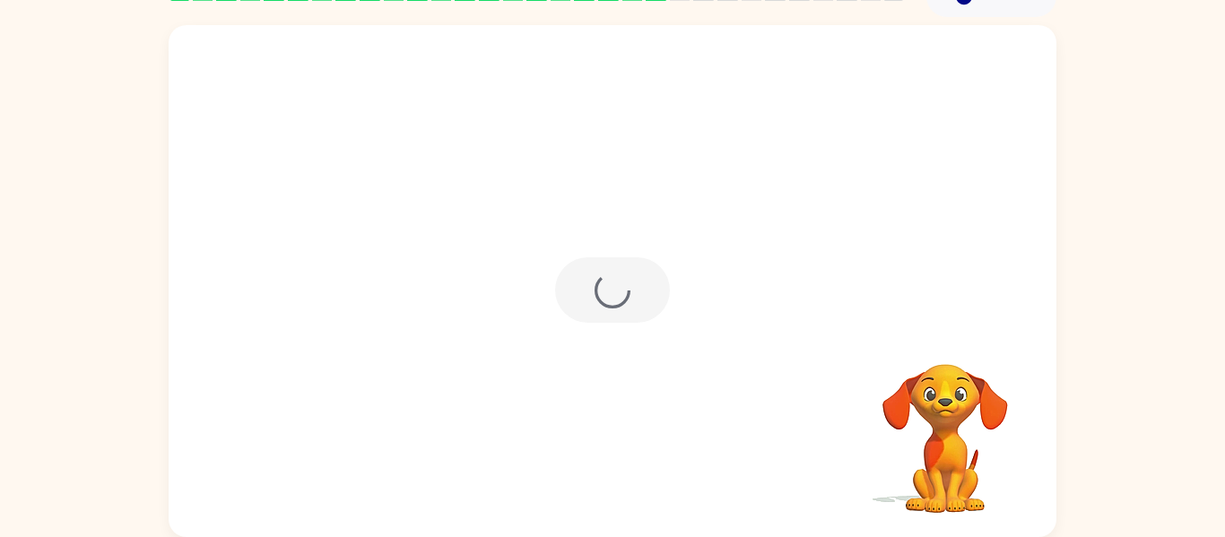
click at [613, 290] on div at bounding box center [612, 289] width 115 height 65
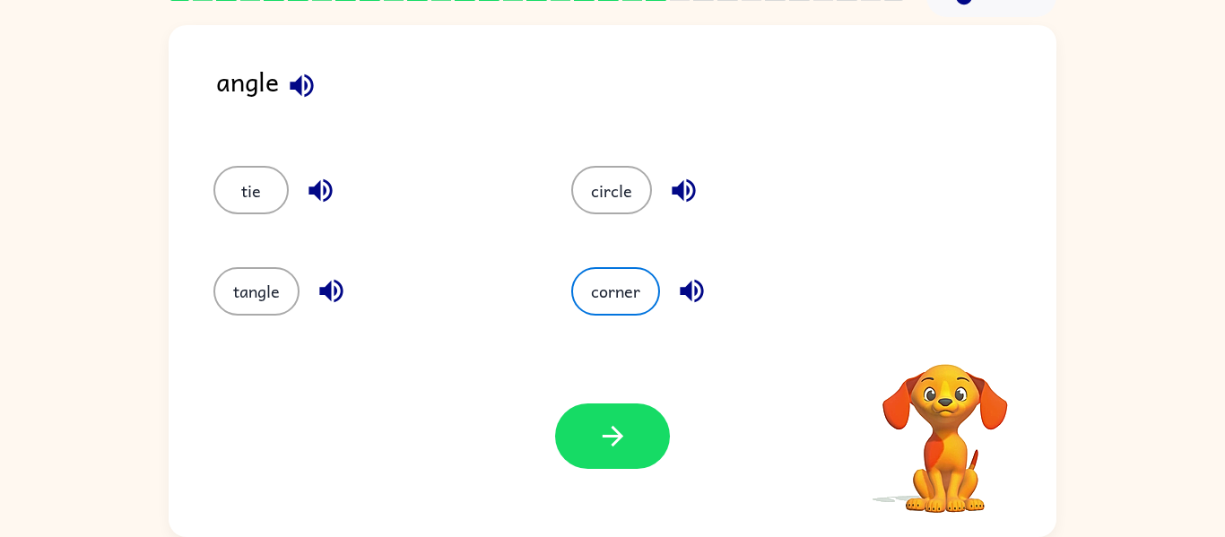
click at [247, 290] on button "tangle" at bounding box center [256, 291] width 86 height 48
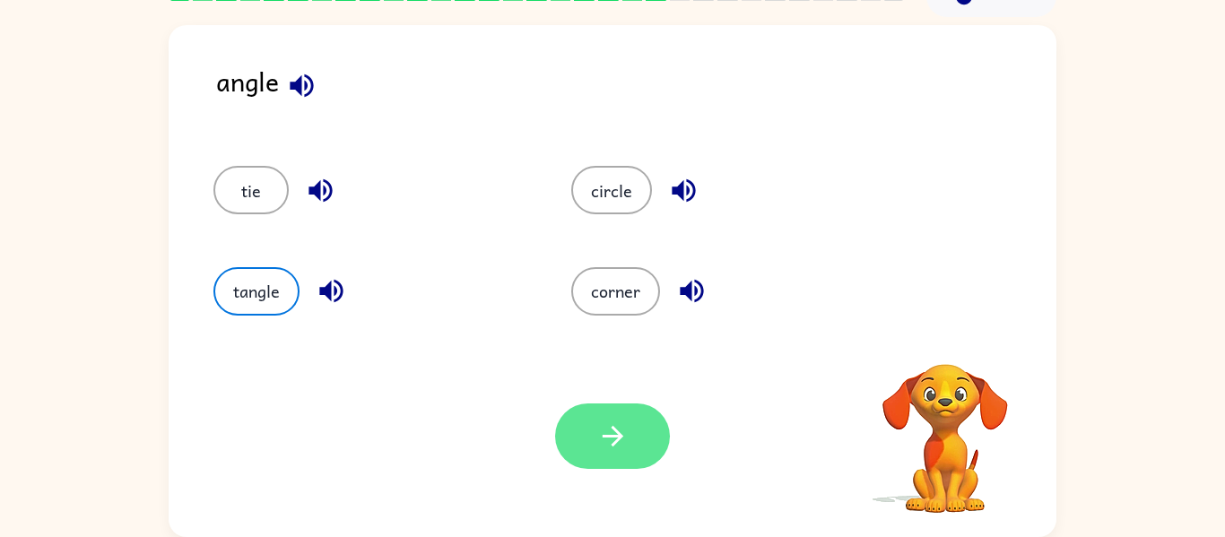
click at [586, 426] on button "button" at bounding box center [612, 435] width 115 height 65
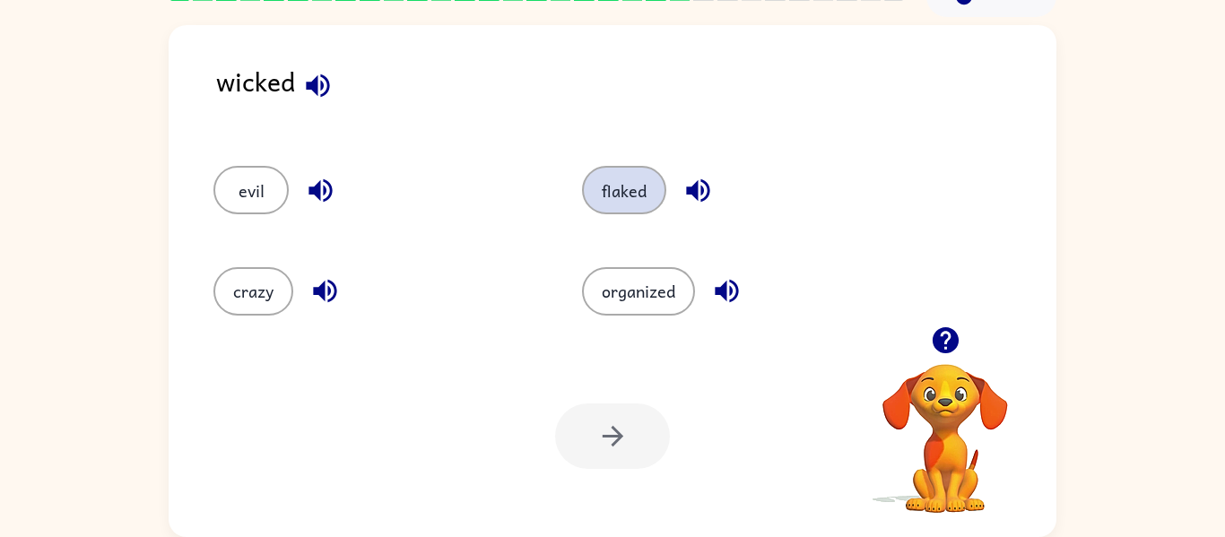
click at [636, 169] on button "flaked" at bounding box center [624, 190] width 84 height 48
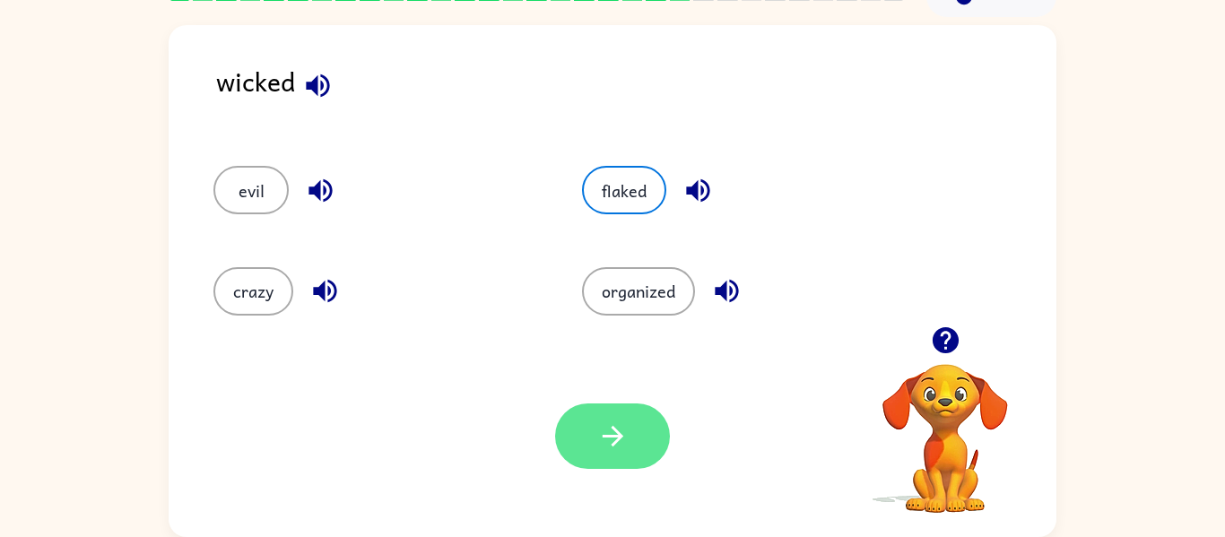
click at [590, 441] on button "button" at bounding box center [612, 435] width 115 height 65
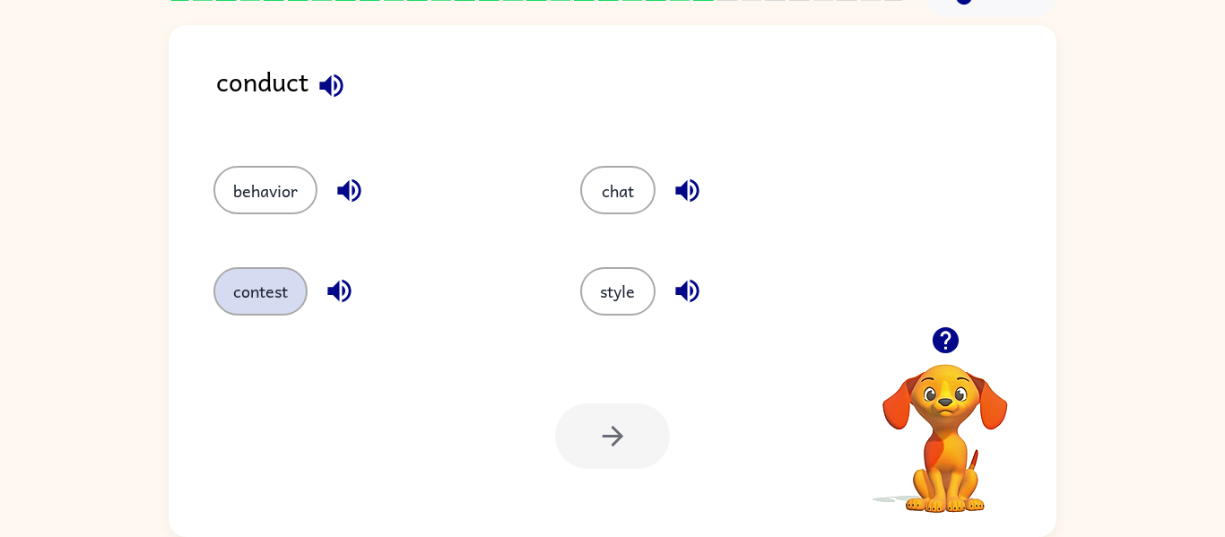
click at [283, 283] on button "contest" at bounding box center [260, 291] width 94 height 48
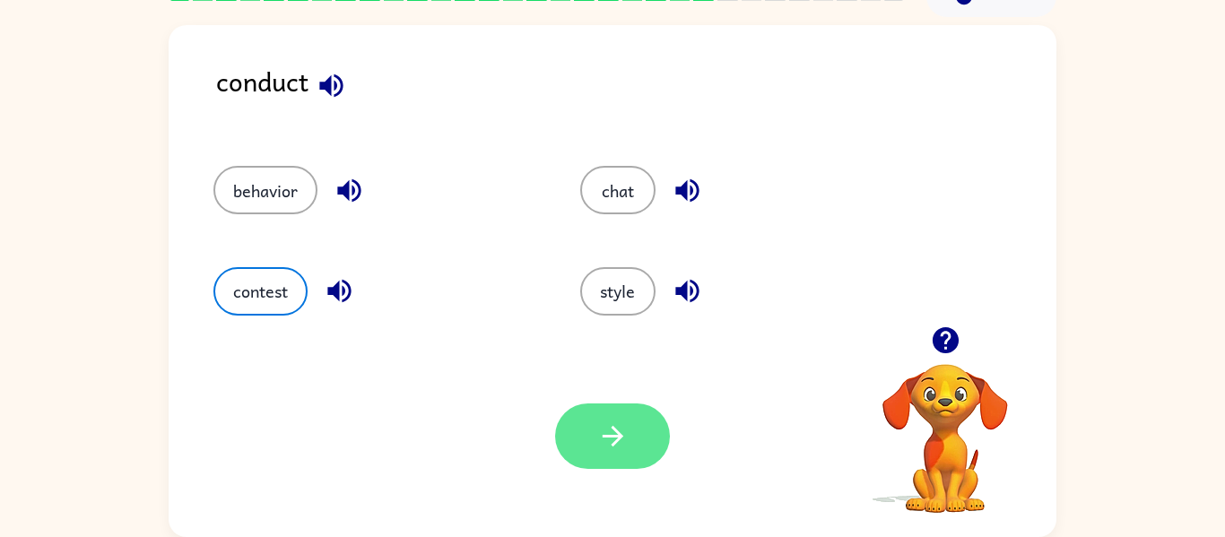
click at [593, 415] on button "button" at bounding box center [612, 435] width 115 height 65
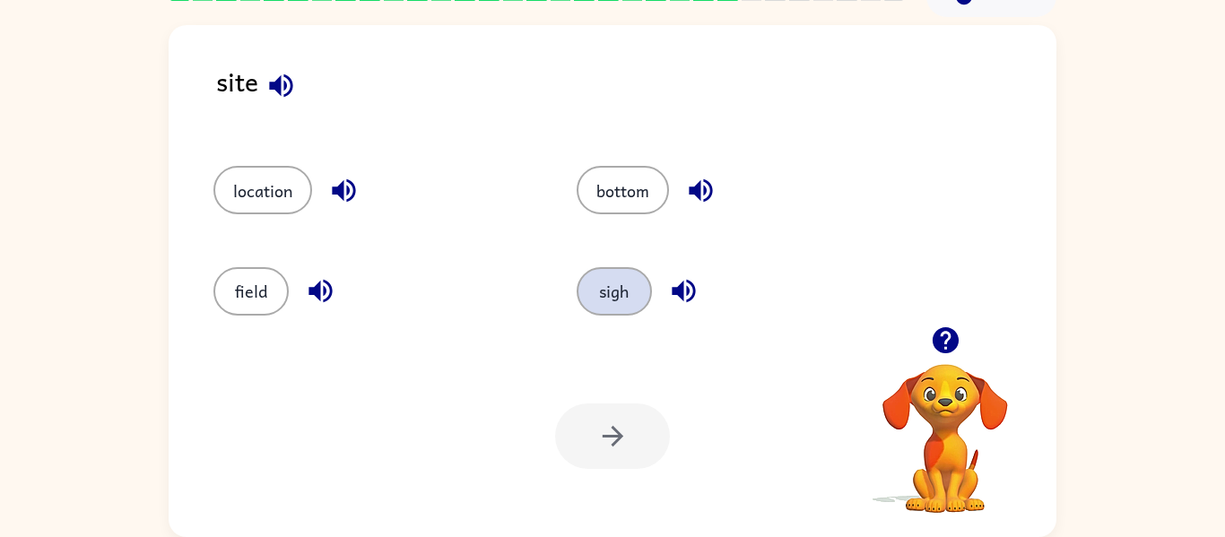
click at [587, 298] on button "sigh" at bounding box center [614, 291] width 75 height 48
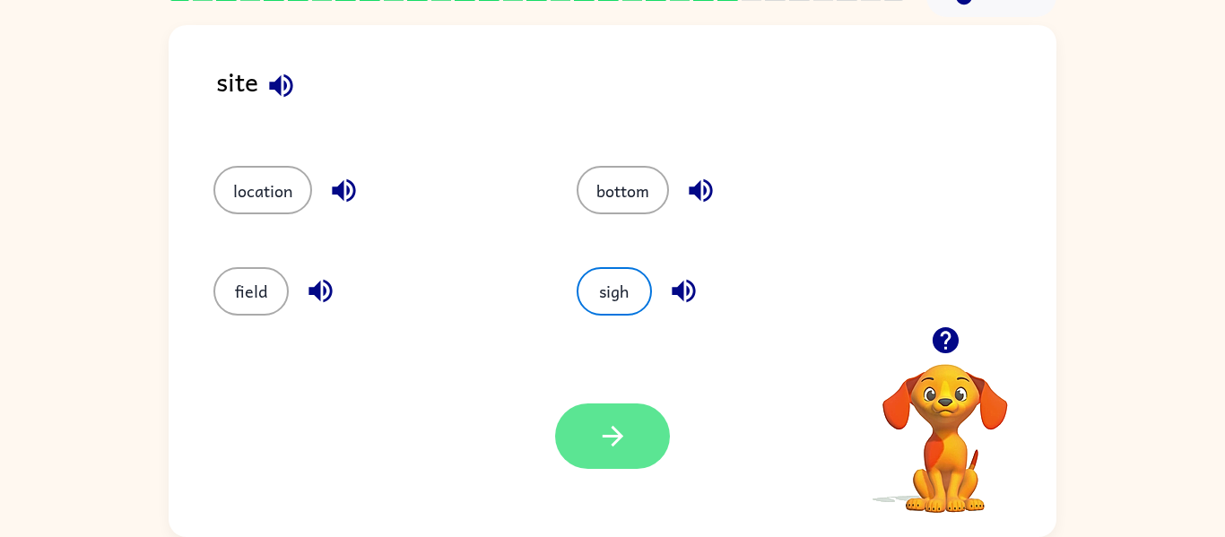
click at [645, 431] on button "button" at bounding box center [612, 435] width 115 height 65
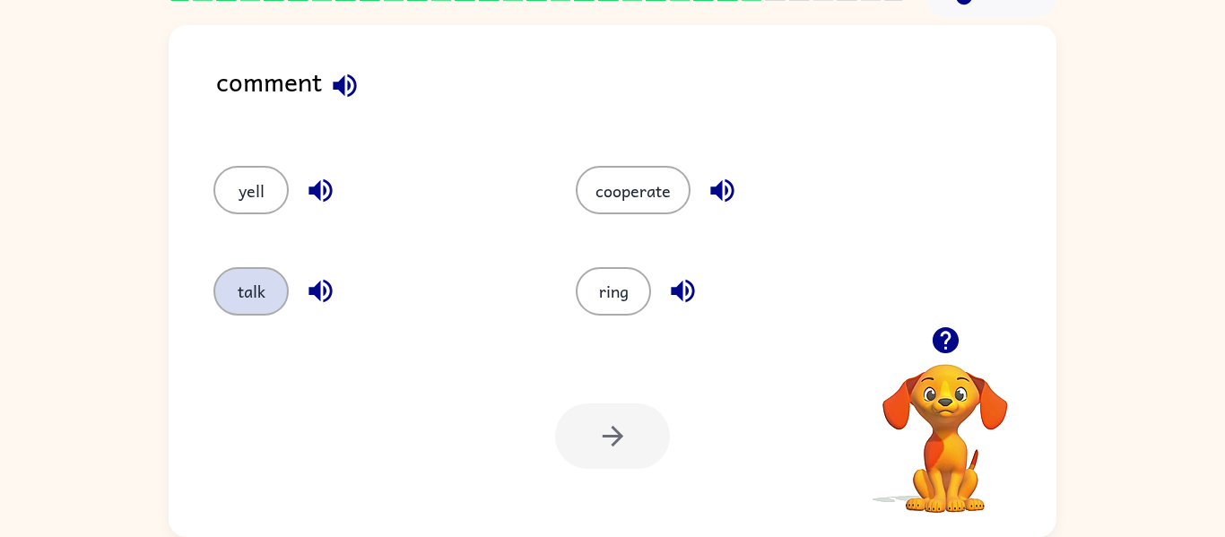
click at [243, 282] on button "talk" at bounding box center [250, 291] width 75 height 48
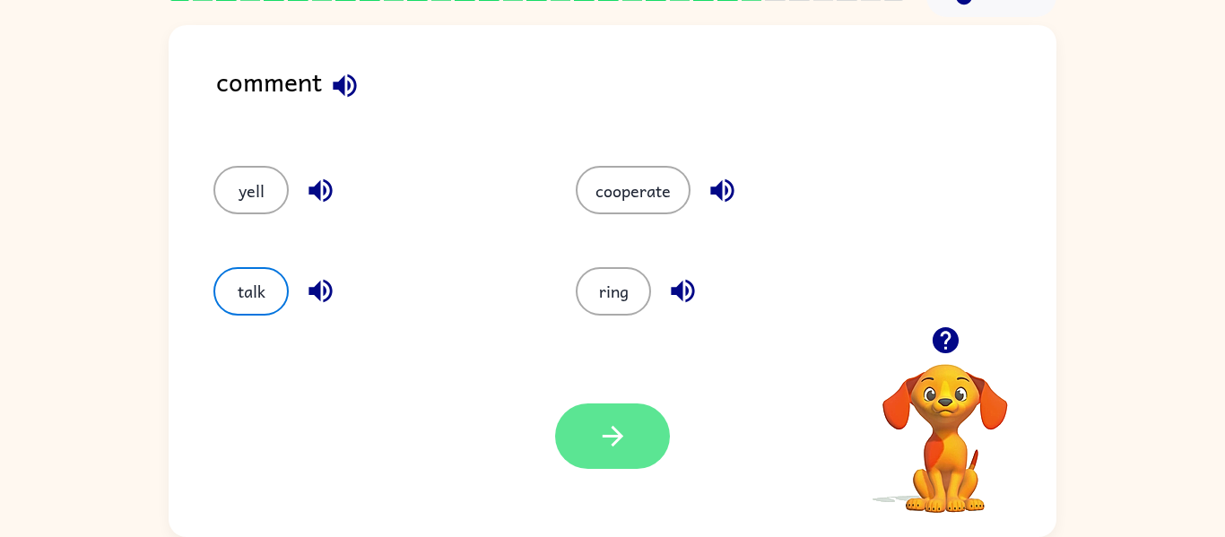
click at [605, 455] on button "button" at bounding box center [612, 435] width 115 height 65
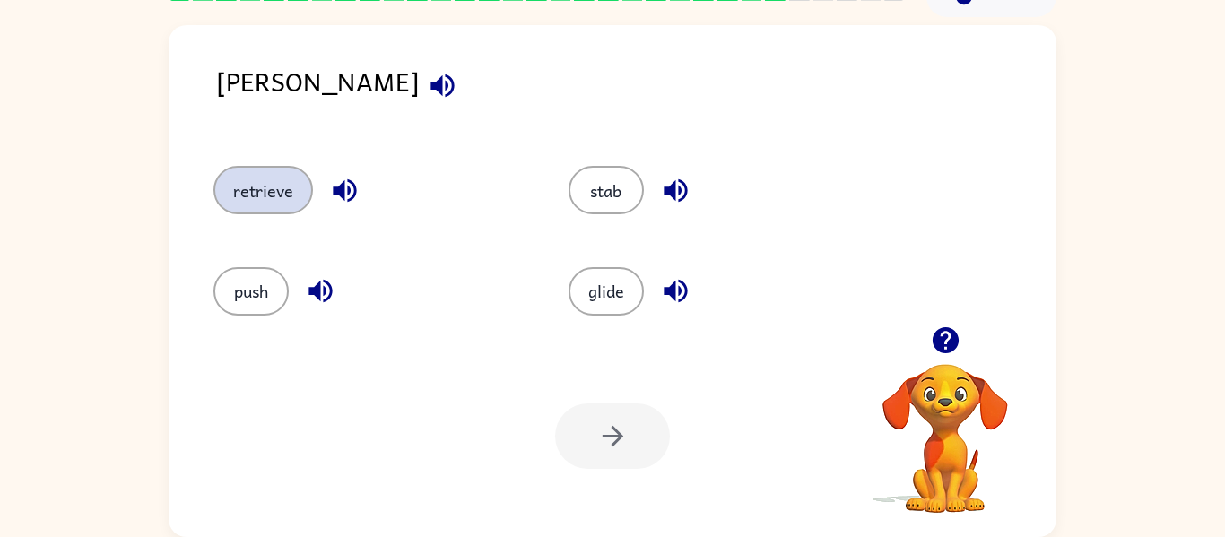
click at [301, 200] on button "retrieve" at bounding box center [263, 190] width 100 height 48
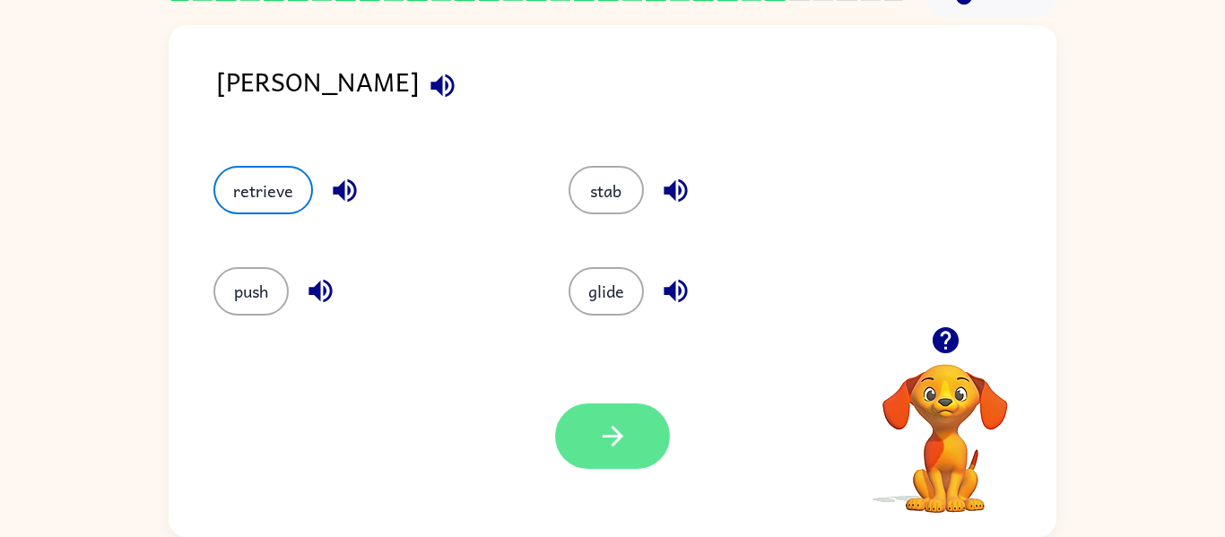
click at [571, 426] on button "button" at bounding box center [612, 435] width 115 height 65
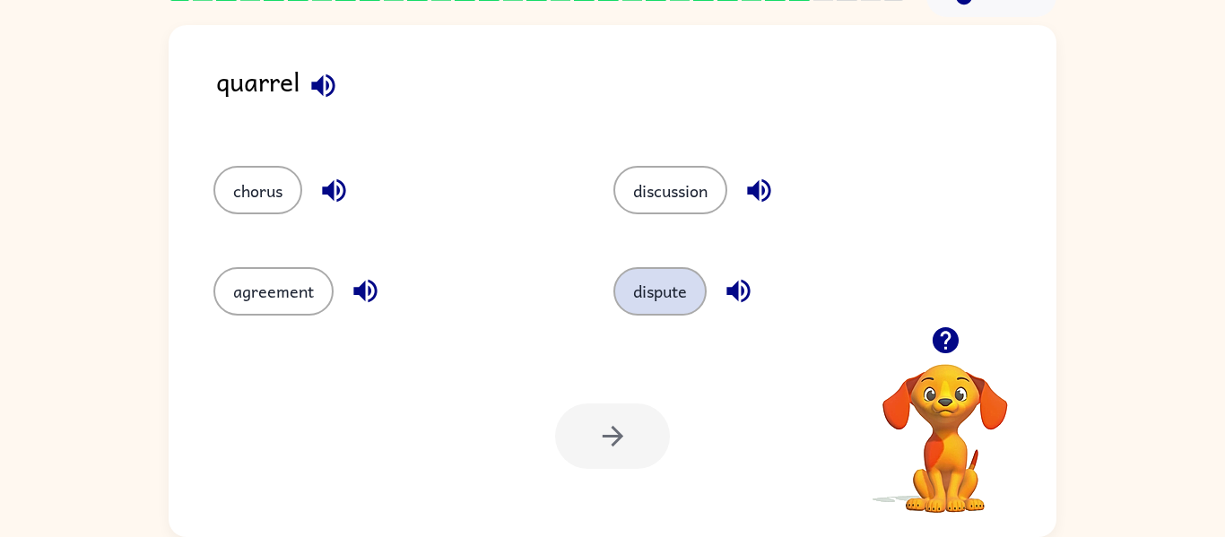
click at [689, 271] on button "dispute" at bounding box center [659, 291] width 93 height 48
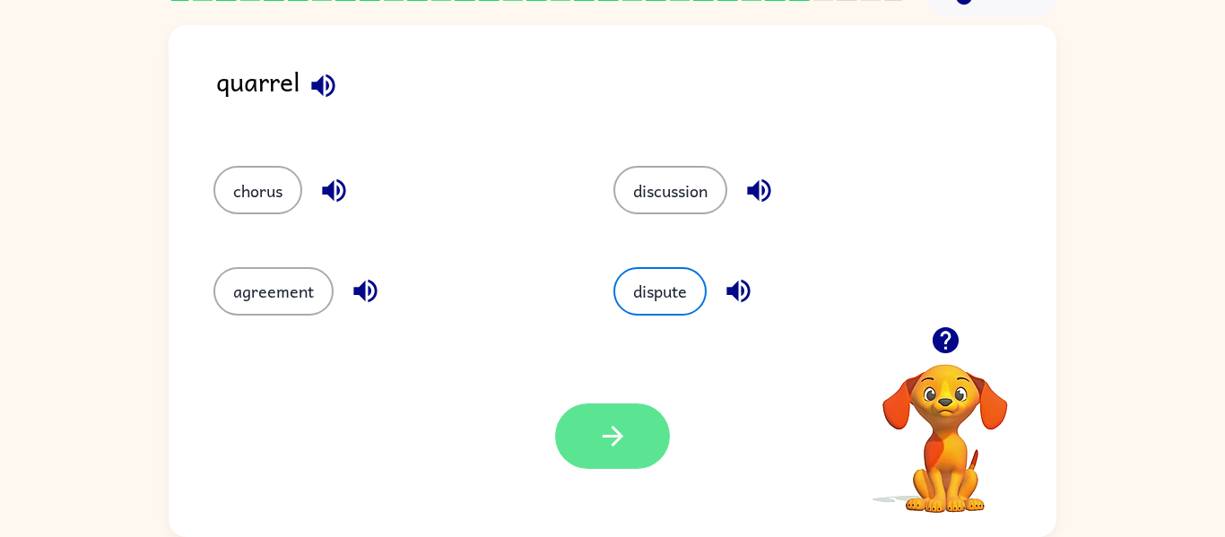
click at [611, 422] on icon "button" at bounding box center [612, 436] width 31 height 31
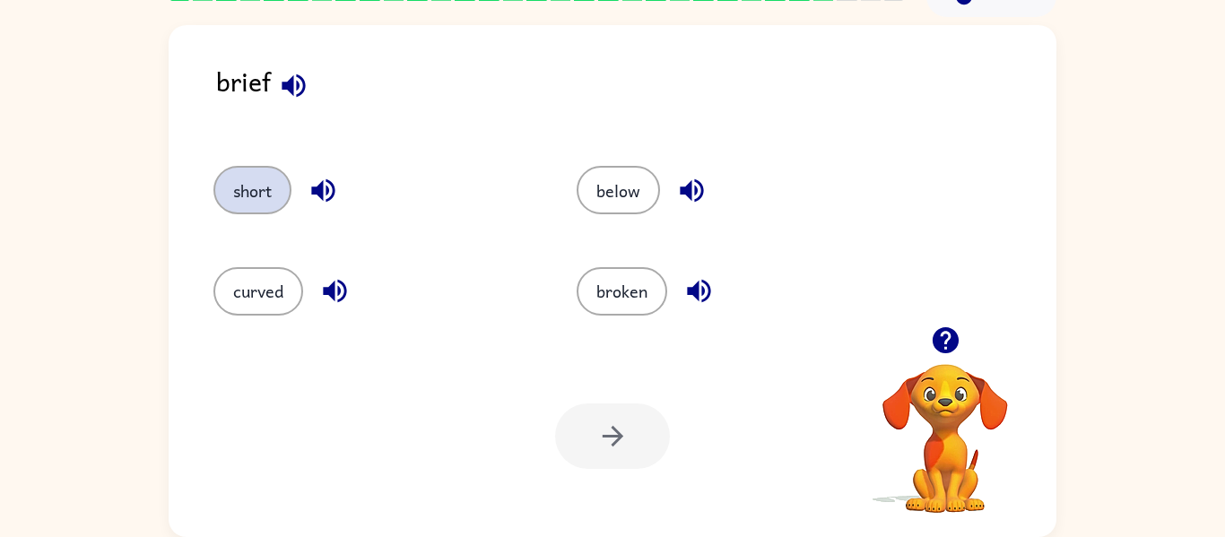
click at [226, 194] on button "short" at bounding box center [252, 190] width 78 height 48
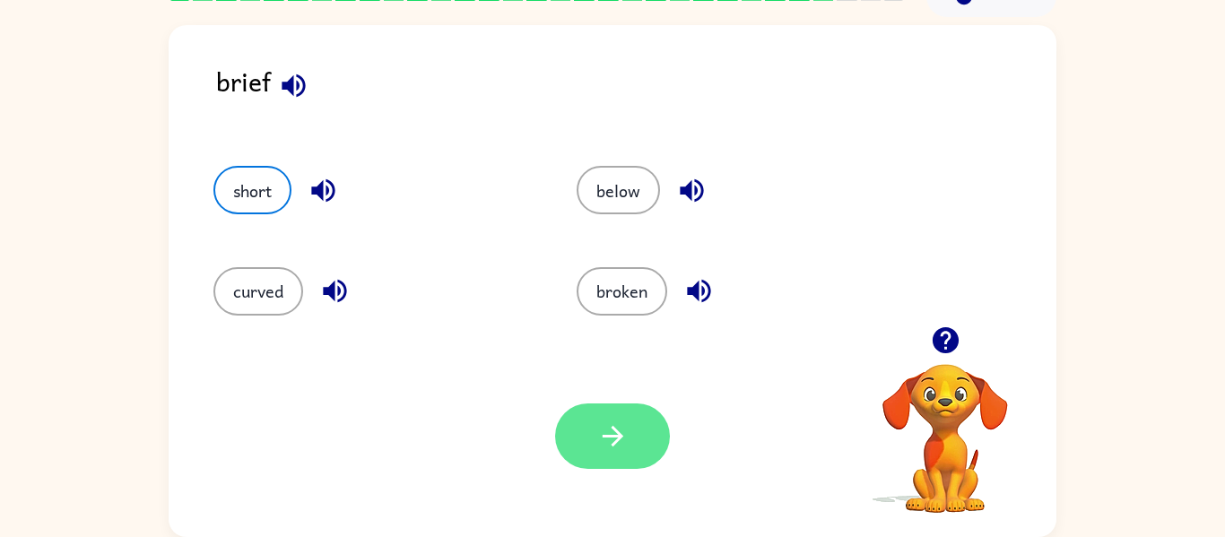
click at [559, 421] on button "button" at bounding box center [612, 435] width 115 height 65
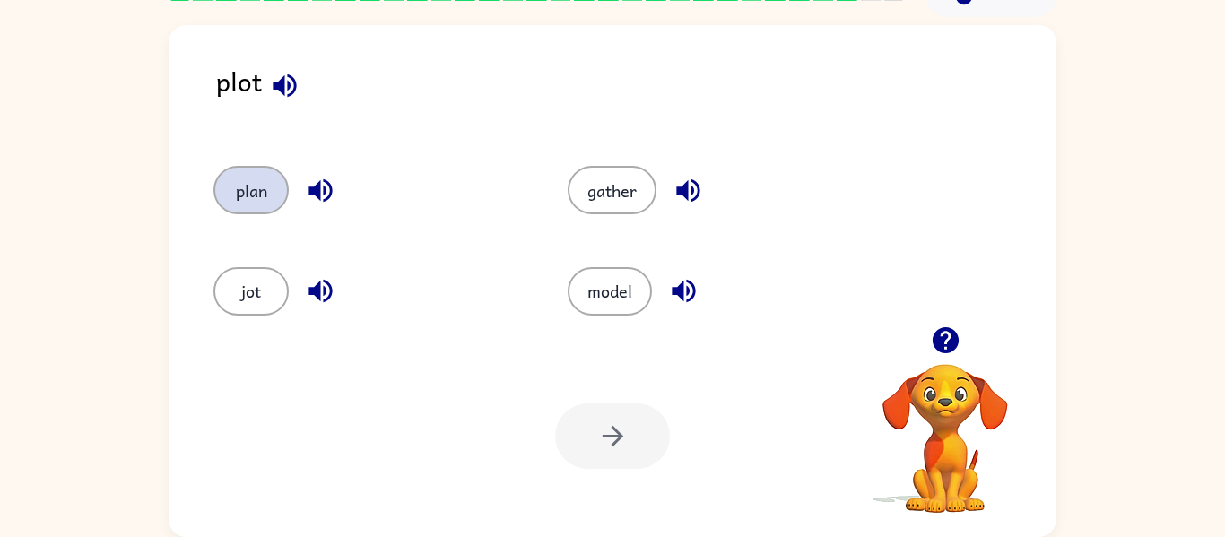
click at [269, 196] on button "plan" at bounding box center [250, 190] width 75 height 48
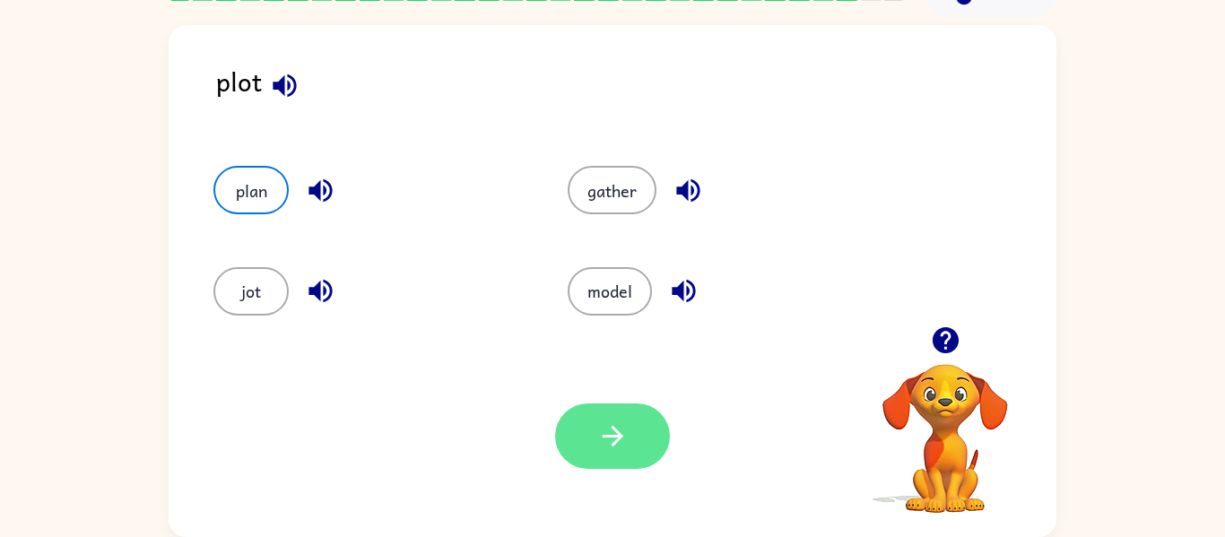
click at [584, 416] on button "button" at bounding box center [612, 435] width 115 height 65
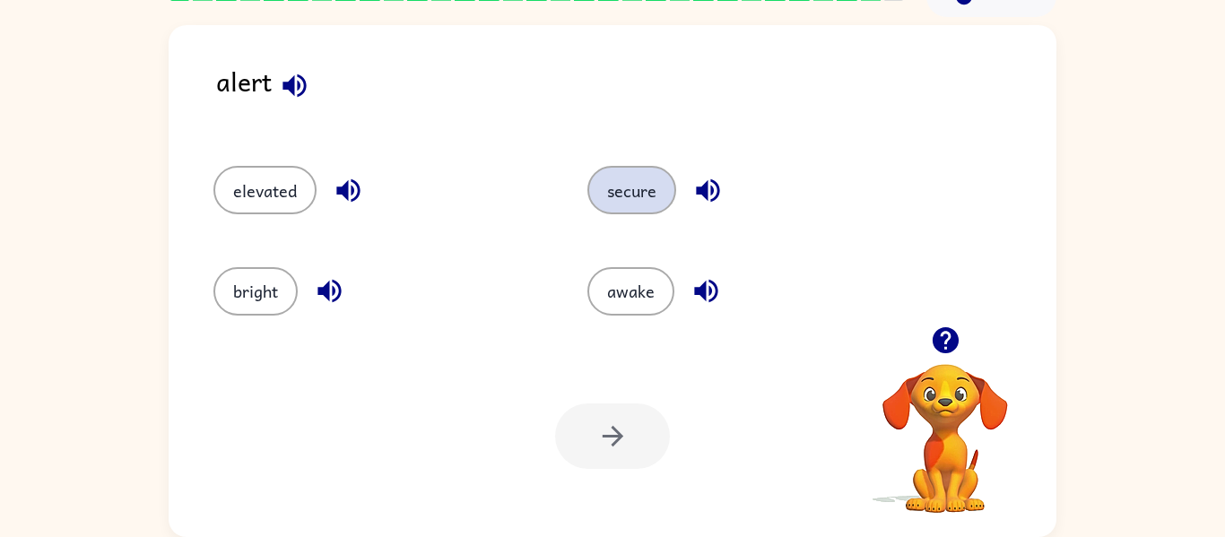
click at [603, 196] on button "secure" at bounding box center [631, 190] width 89 height 48
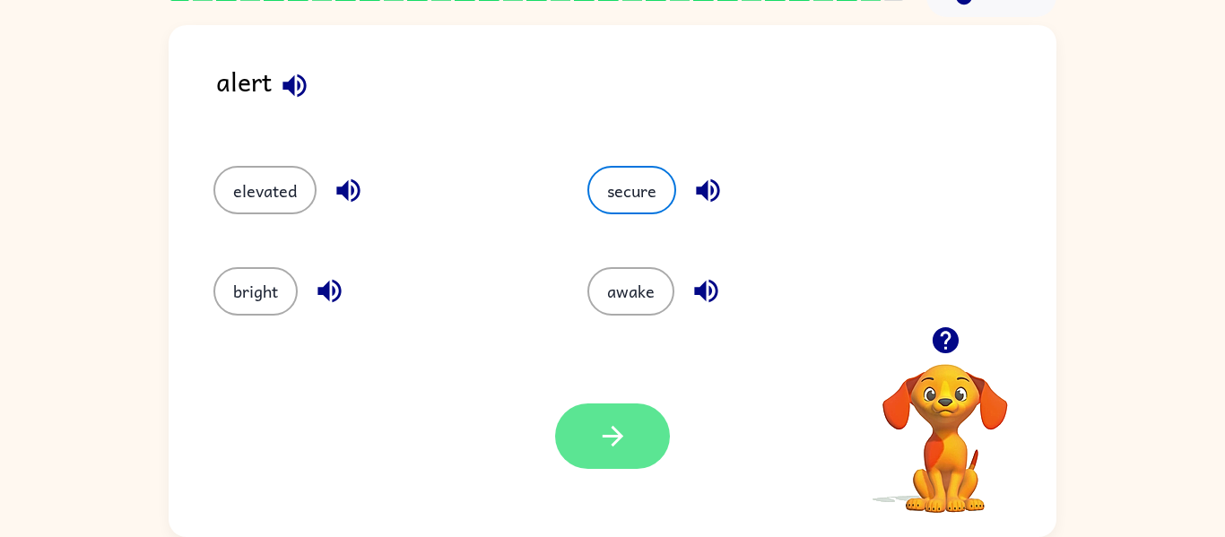
click at [641, 434] on button "button" at bounding box center [612, 435] width 115 height 65
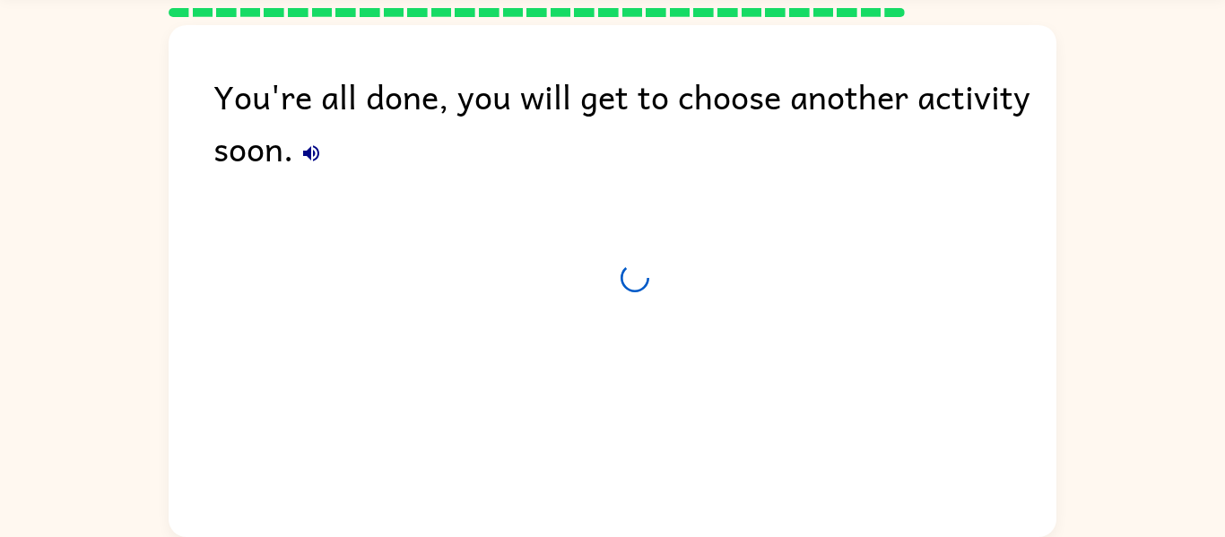
scroll to position [61, 0]
